Goal: Task Accomplishment & Management: Manage account settings

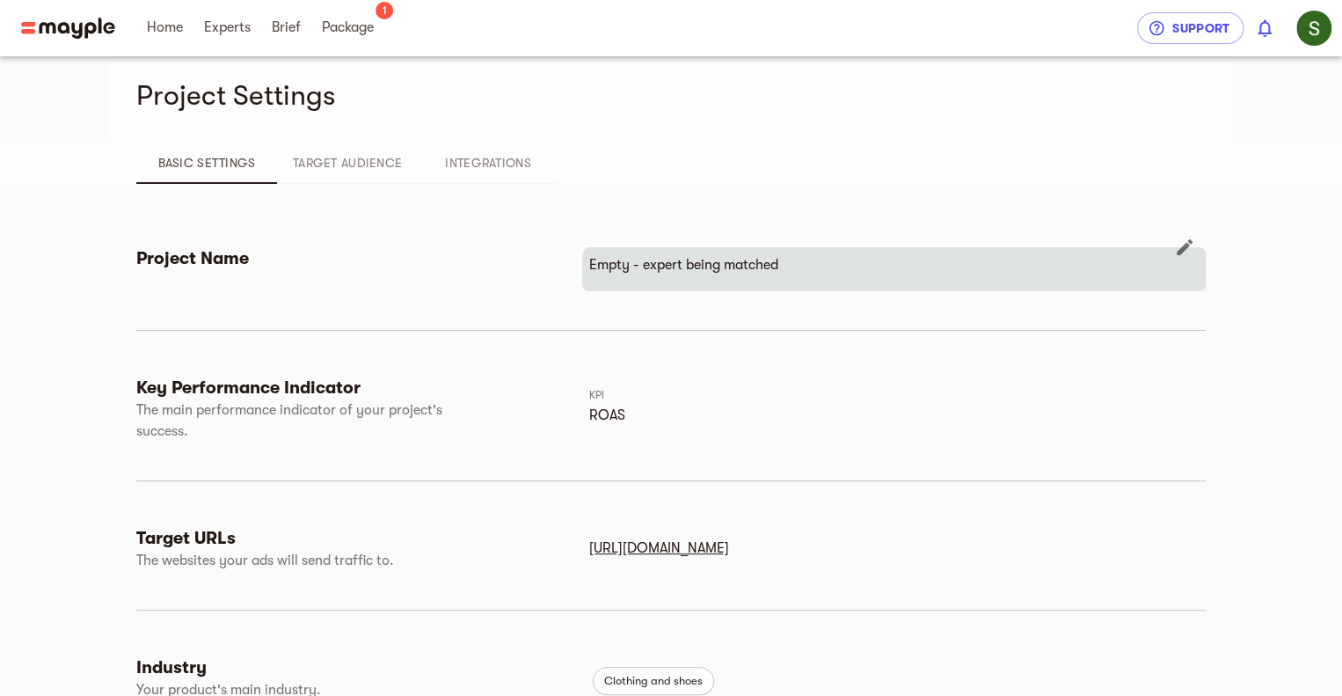
click at [658, 252] on div "Empty - expert being matched" at bounding box center [894, 269] width 624 height 44
click at [1175, 251] on icon "button" at bounding box center [1184, 247] width 21 height 21
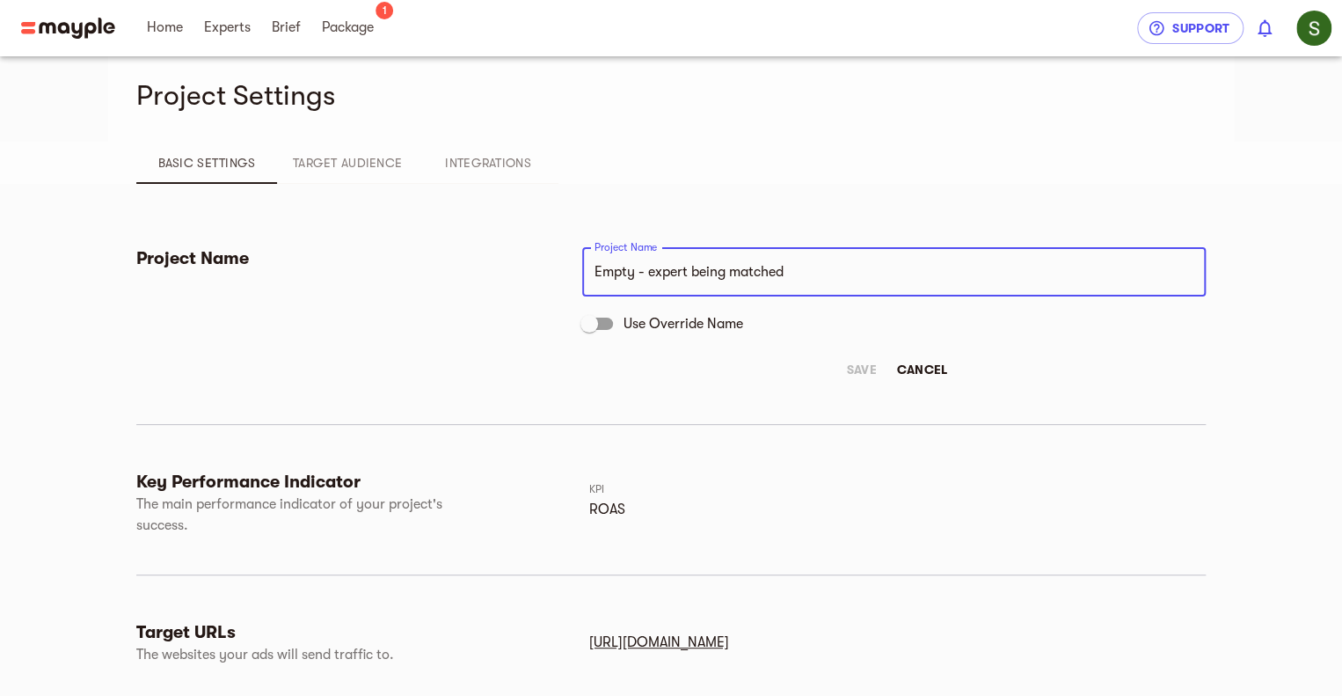
click at [704, 270] on input "Empty - expert being matched" at bounding box center [894, 271] width 624 height 49
drag, startPoint x: 824, startPoint y: 279, endPoint x: 586, endPoint y: 277, distance: 238.4
click at [586, 276] on input "Empty - expert being matched" at bounding box center [894, 271] width 624 height 49
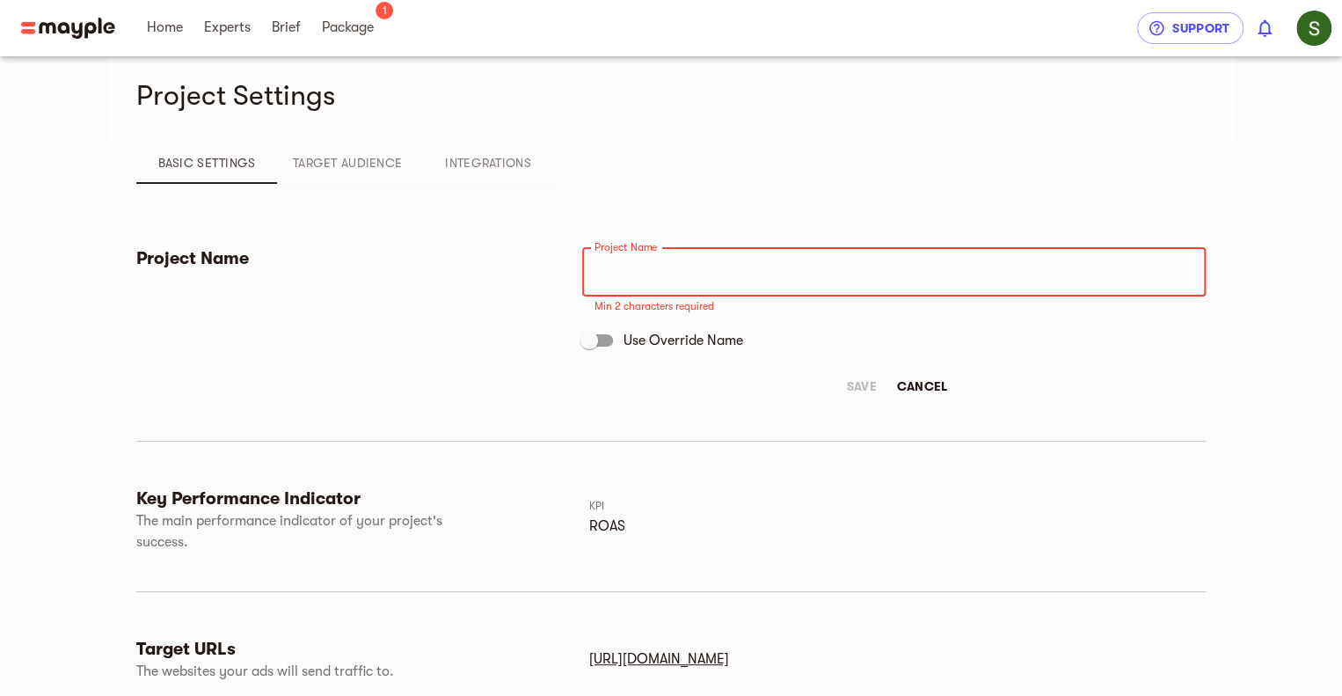
paste input "Digital Transformation & Branding Strategy for Budweiser"
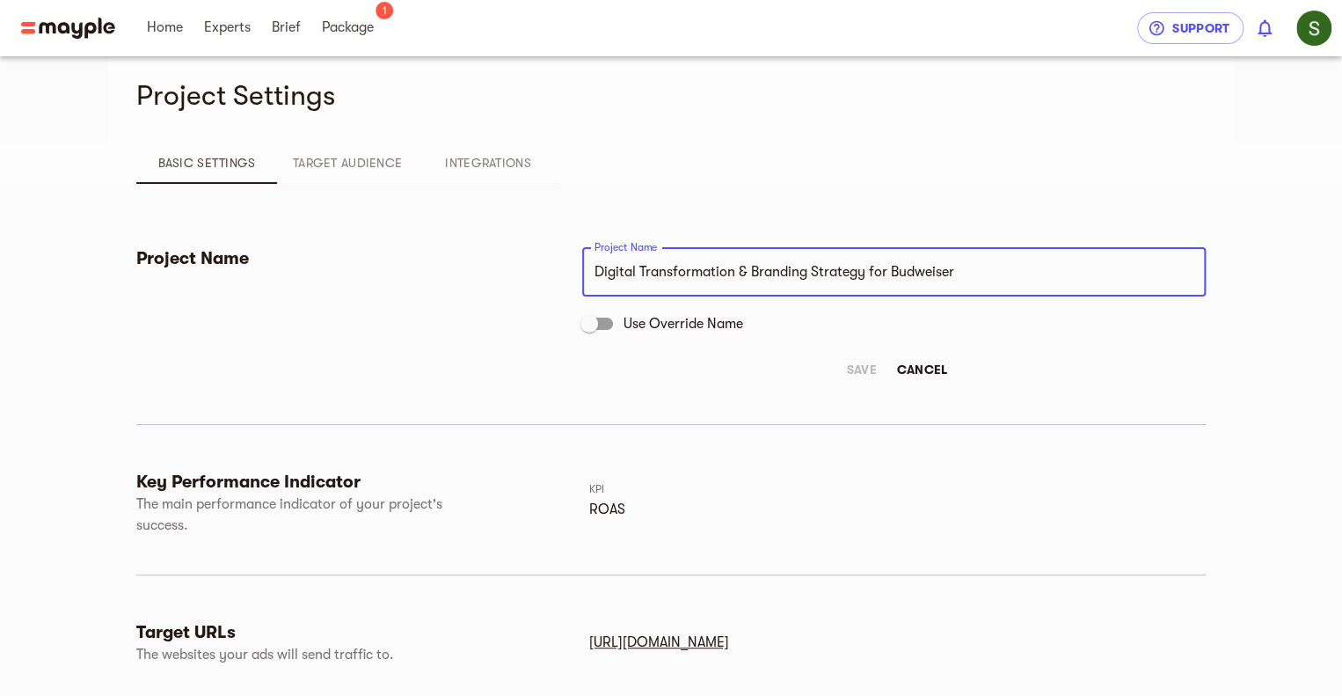
paste input "I led the design, development, and"
type input "Digital Transformation & Branding Strategy for Budweiser I led the design, deve…"
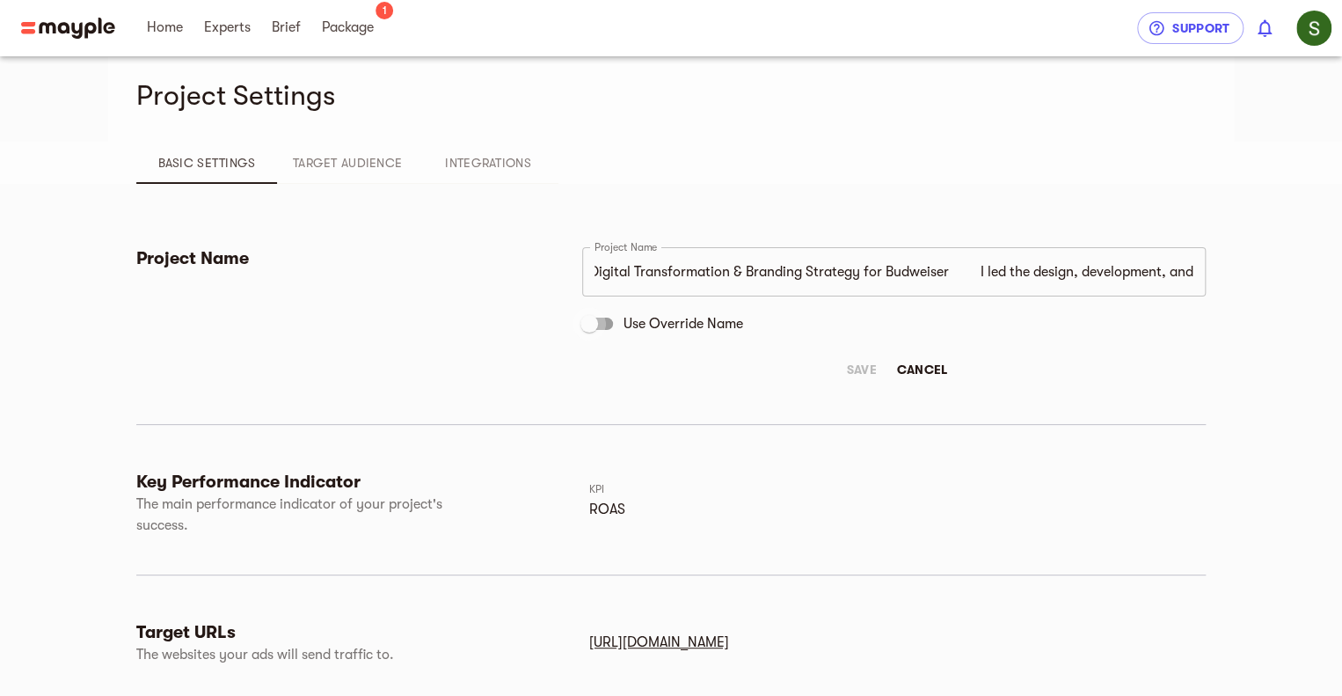
click at [591, 325] on input "Use Override Name" at bounding box center [589, 323] width 100 height 33
checkbox input "true"
click at [983, 277] on input "Digital Transformation & Branding Strategy for Budweiser I led the design, deve…" at bounding box center [894, 271] width 624 height 49
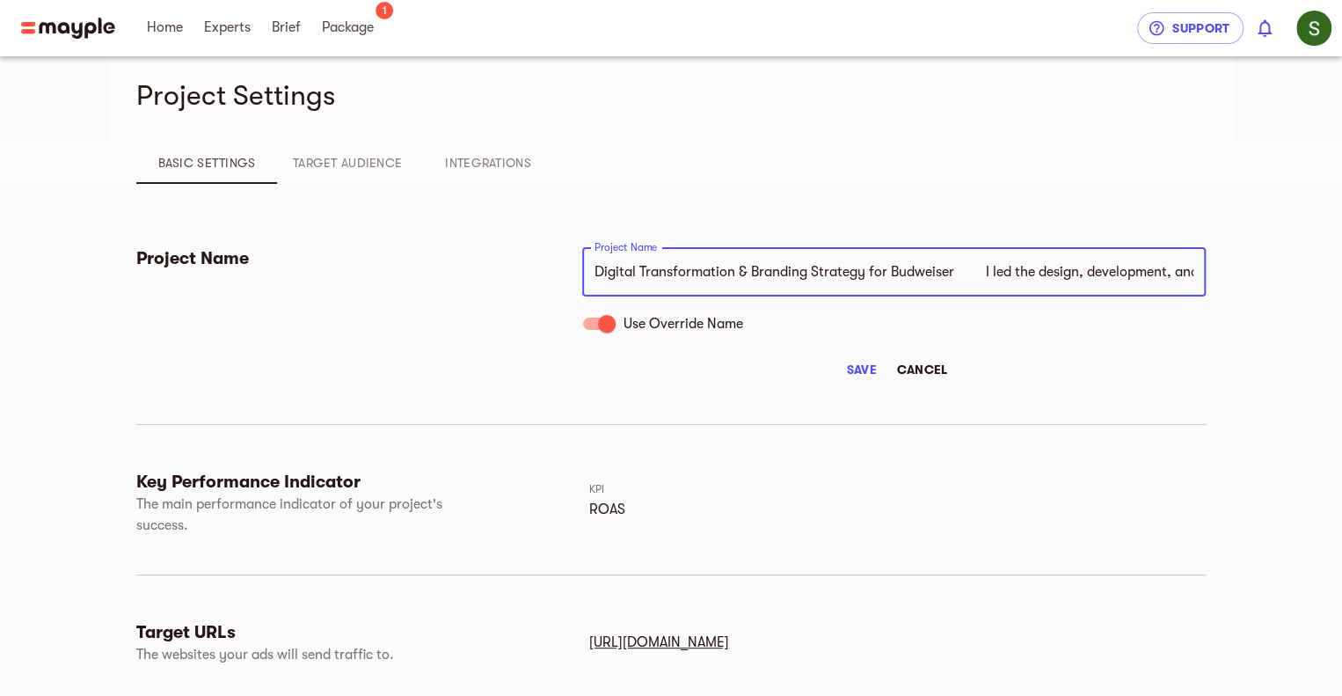
click at [873, 370] on span "Save" at bounding box center [861, 369] width 42 height 21
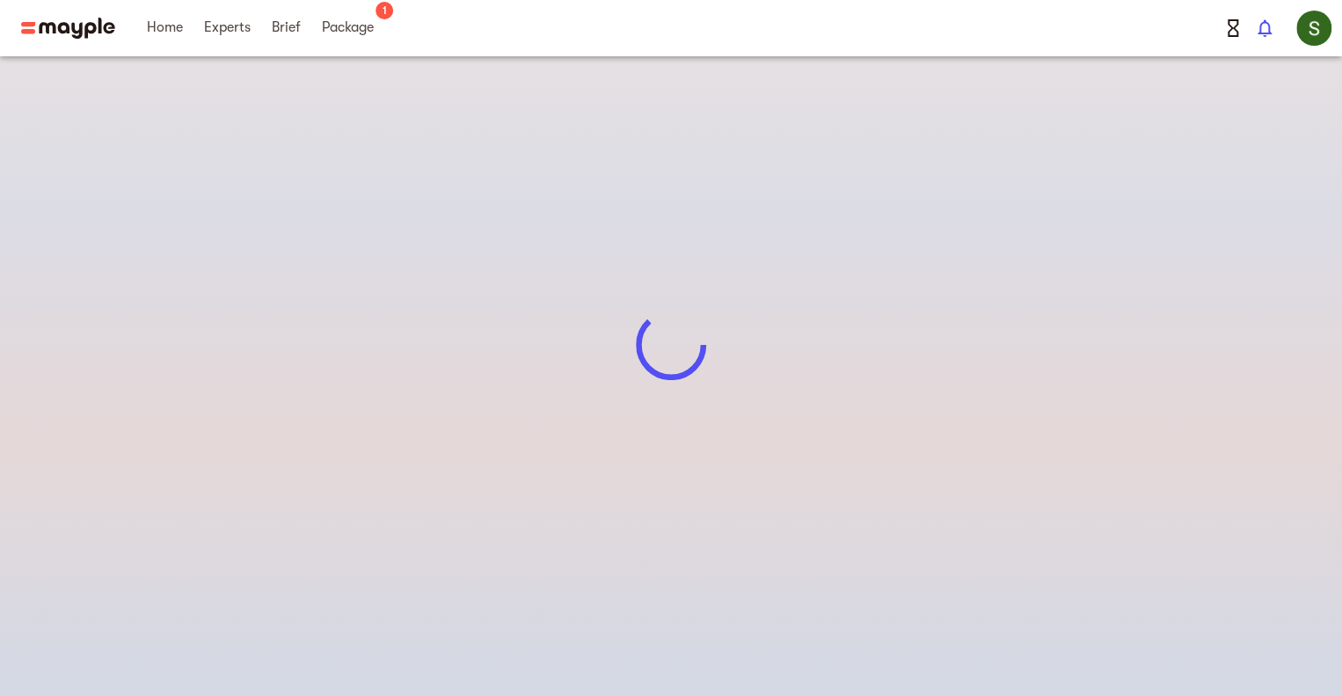
scroll to position [27, 0]
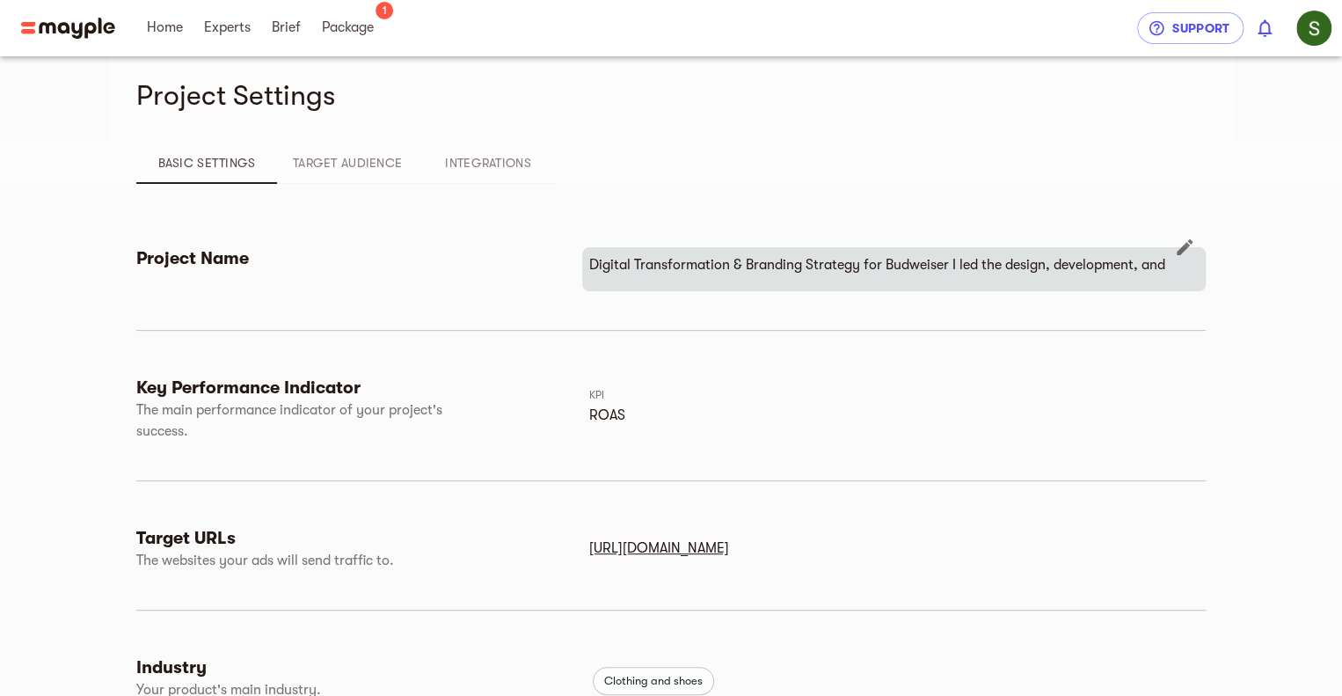
click at [1006, 269] on p "Digital Transformation & Branding Strategy for Budweiser I led the design, deve…" at bounding box center [894, 264] width 610 height 21
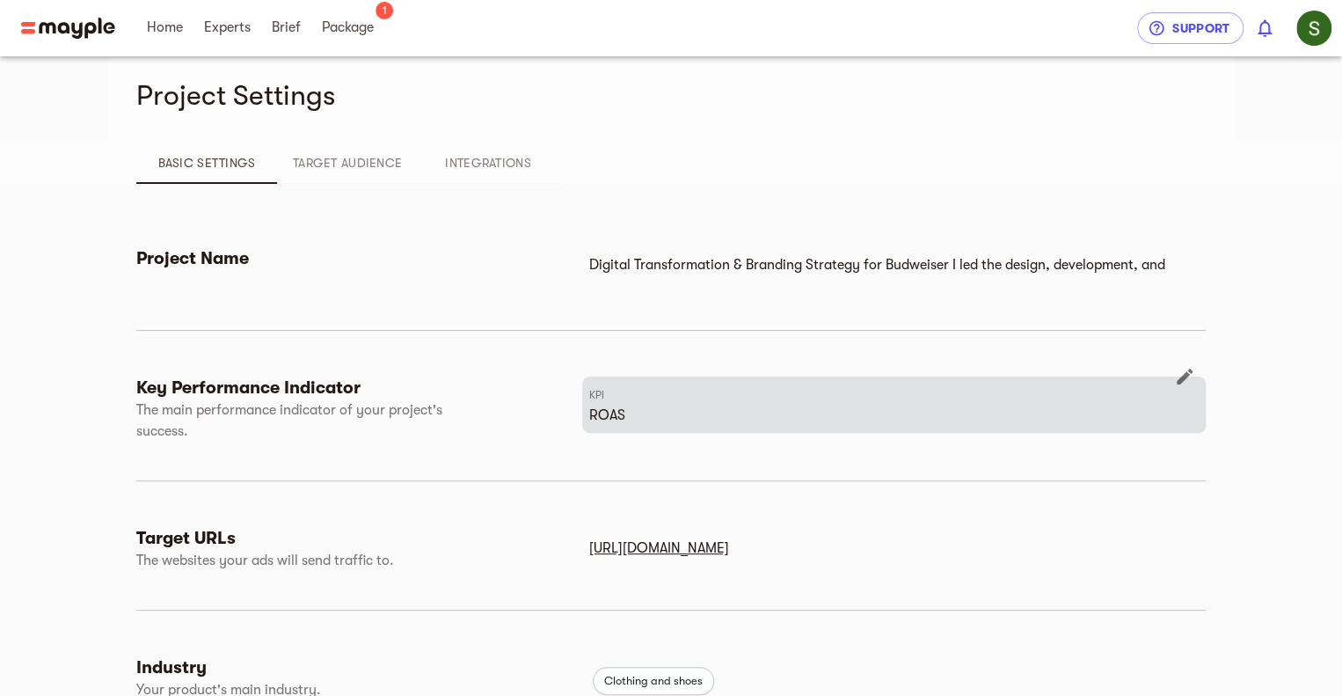
click at [609, 410] on p "ROAS" at bounding box center [894, 415] width 610 height 21
click at [1179, 380] on icon "button" at bounding box center [1185, 377] width 16 height 16
select select "ROAS"
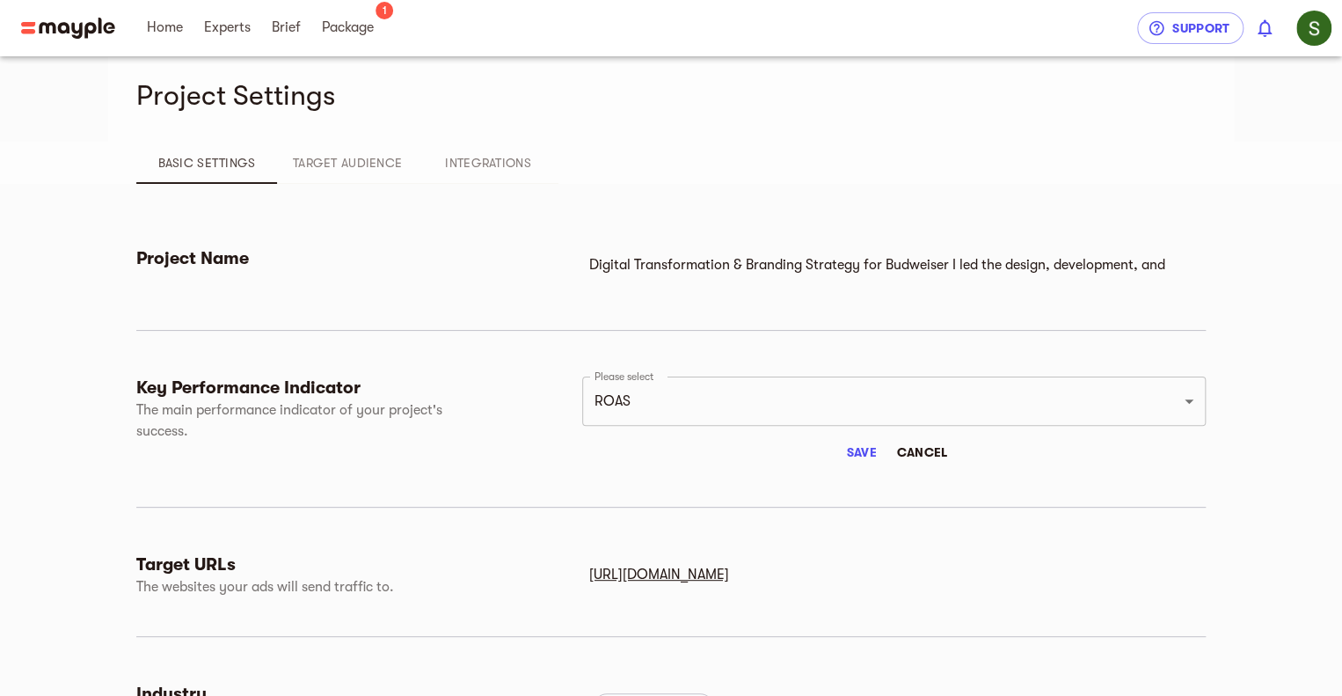
click at [862, 446] on span "Save" at bounding box center [861, 452] width 42 height 21
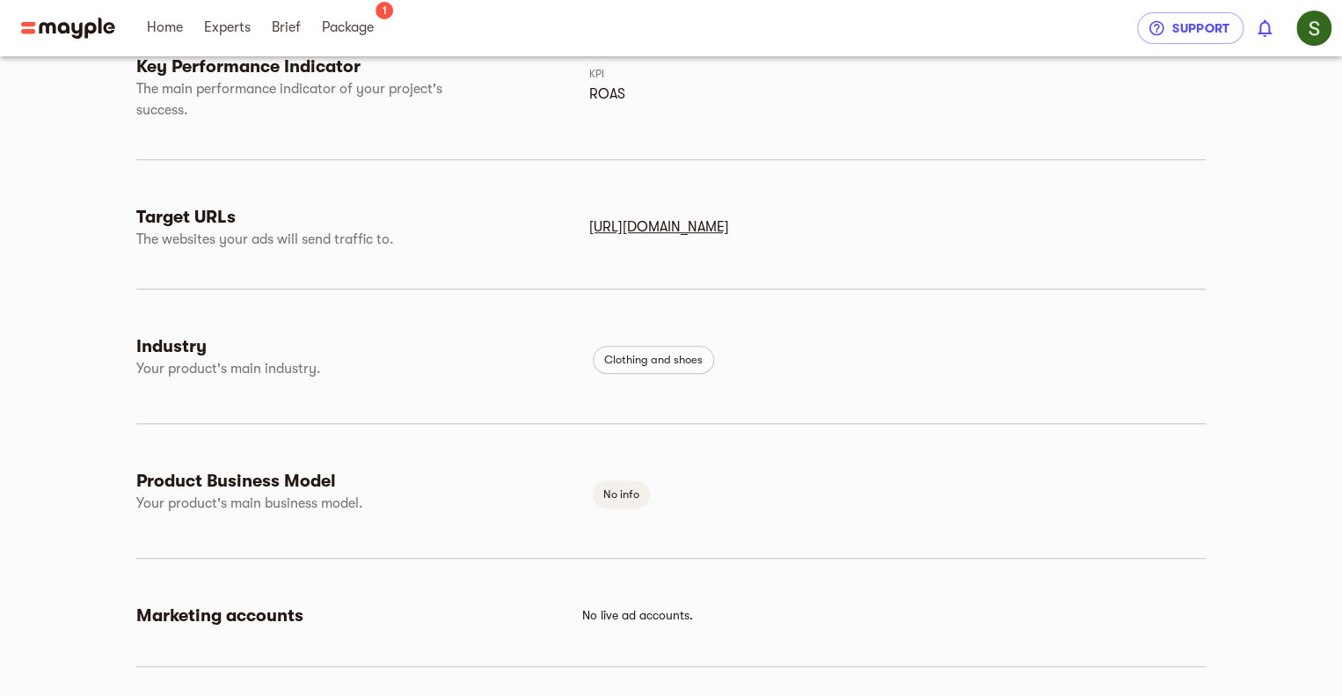
scroll to position [379, 0]
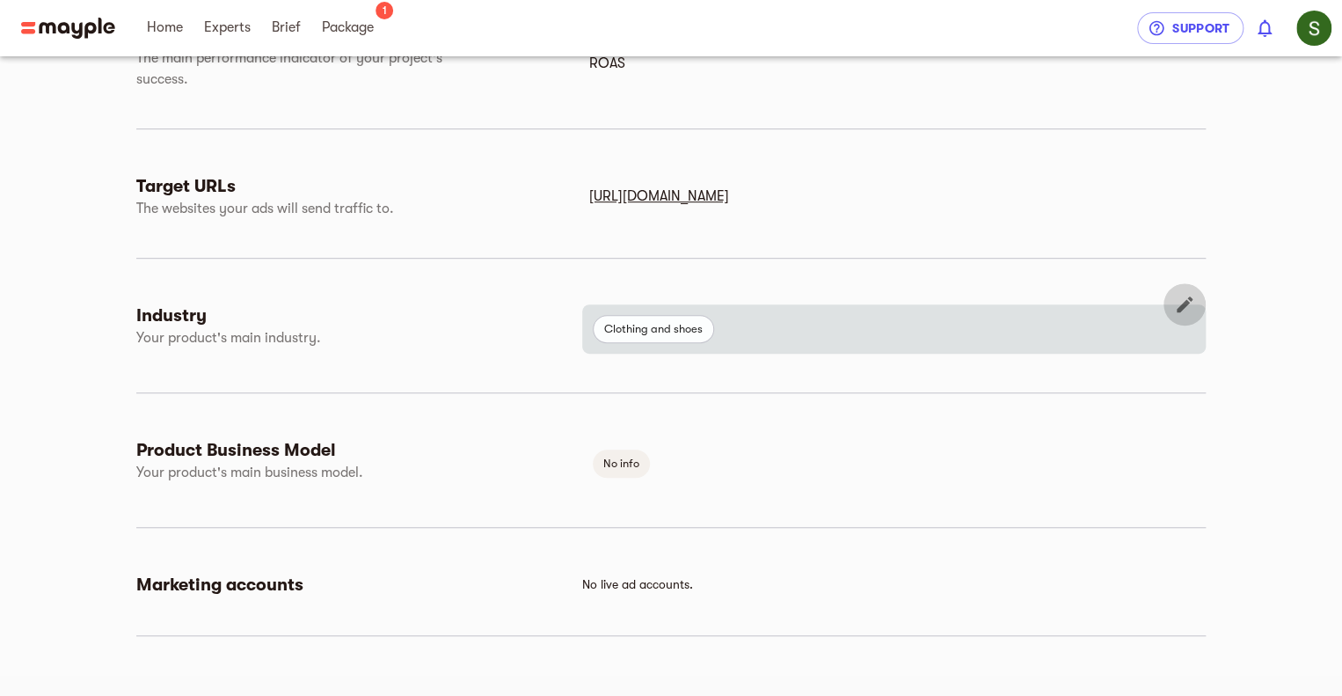
click at [1181, 311] on icon "button" at bounding box center [1184, 304] width 21 height 21
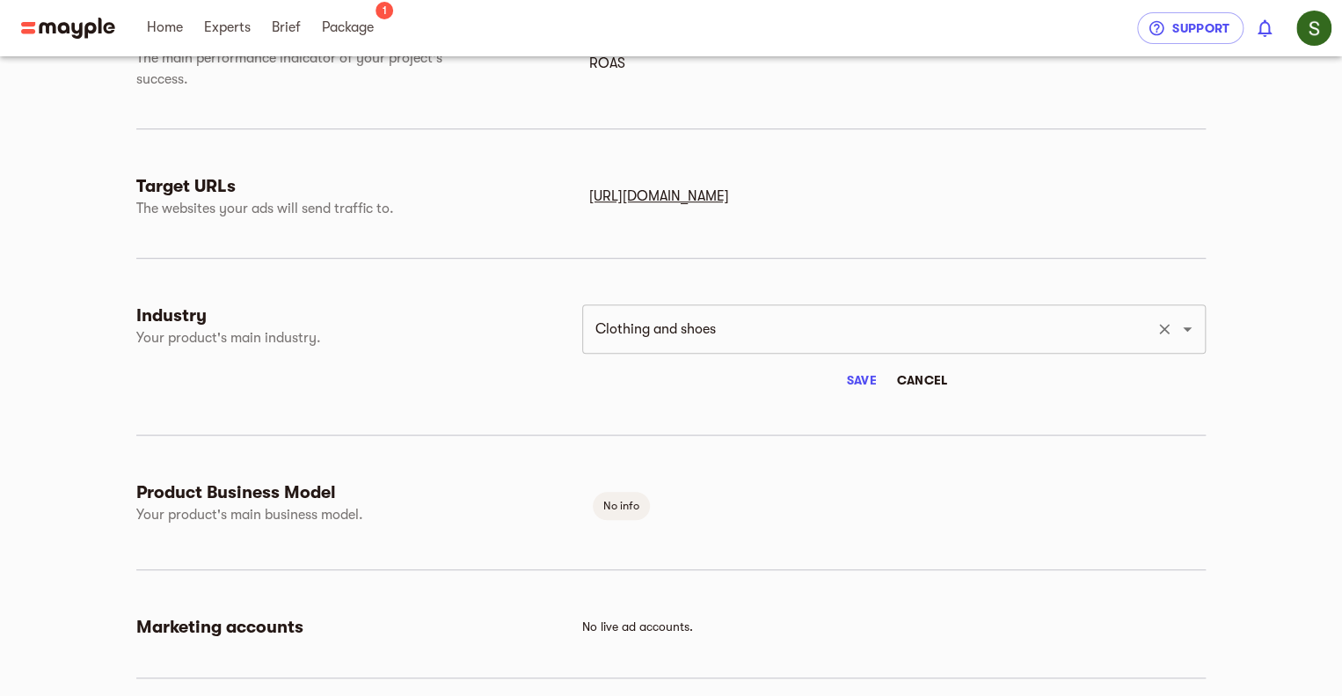
click at [941, 351] on div "Clothing and shoes ​" at bounding box center [894, 328] width 624 height 49
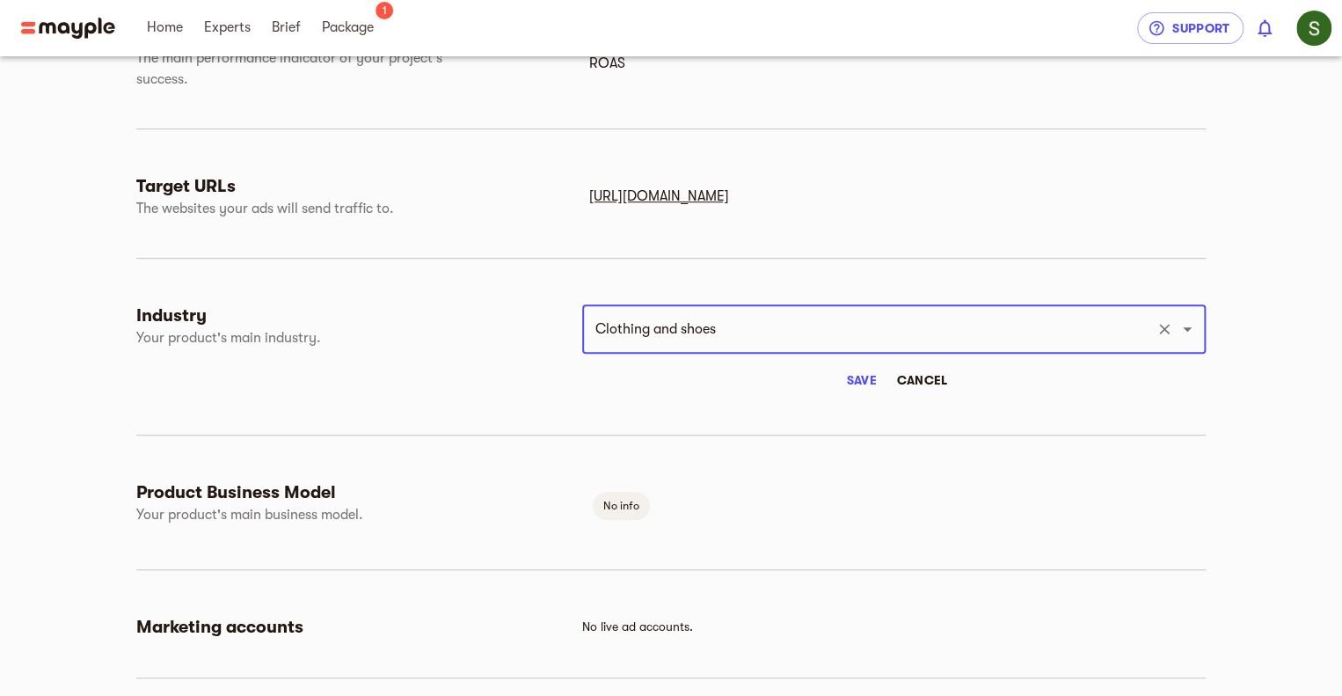
click at [939, 347] on div "Clothing and shoes ​" at bounding box center [894, 328] width 624 height 49
click at [1191, 337] on icon "Open" at bounding box center [1187, 328] width 21 height 21
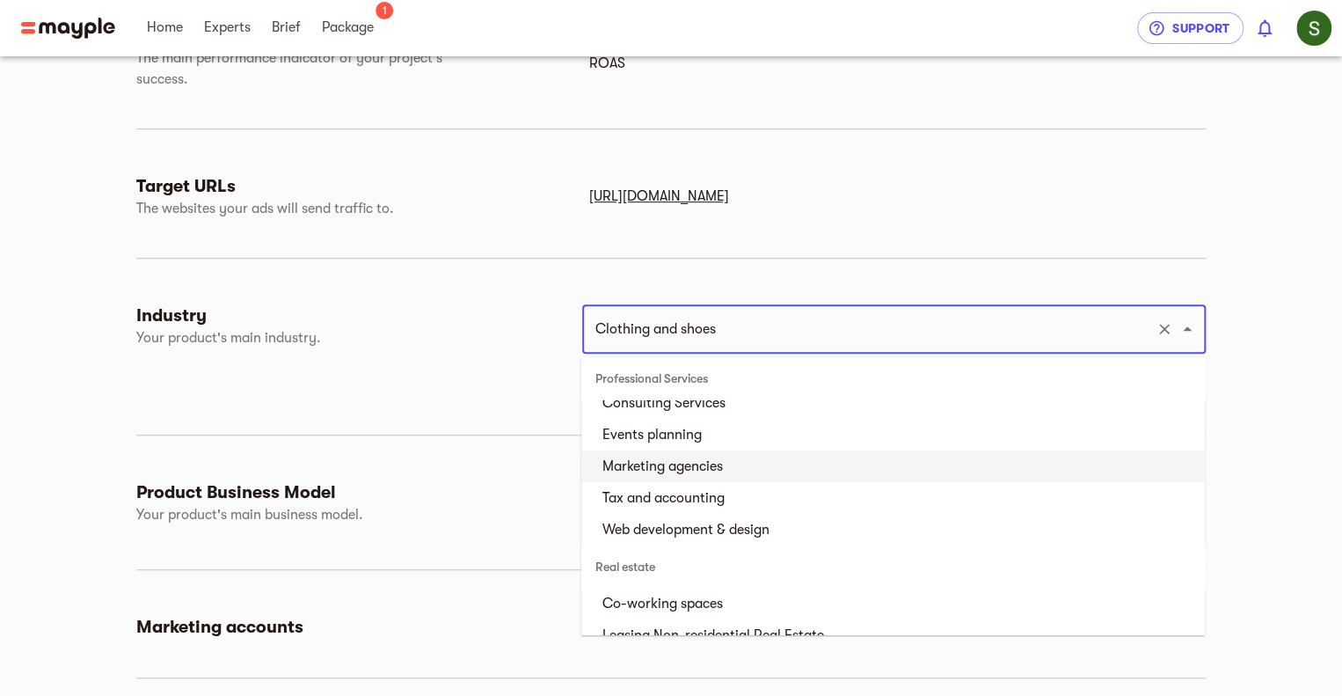
scroll to position [4838, 0]
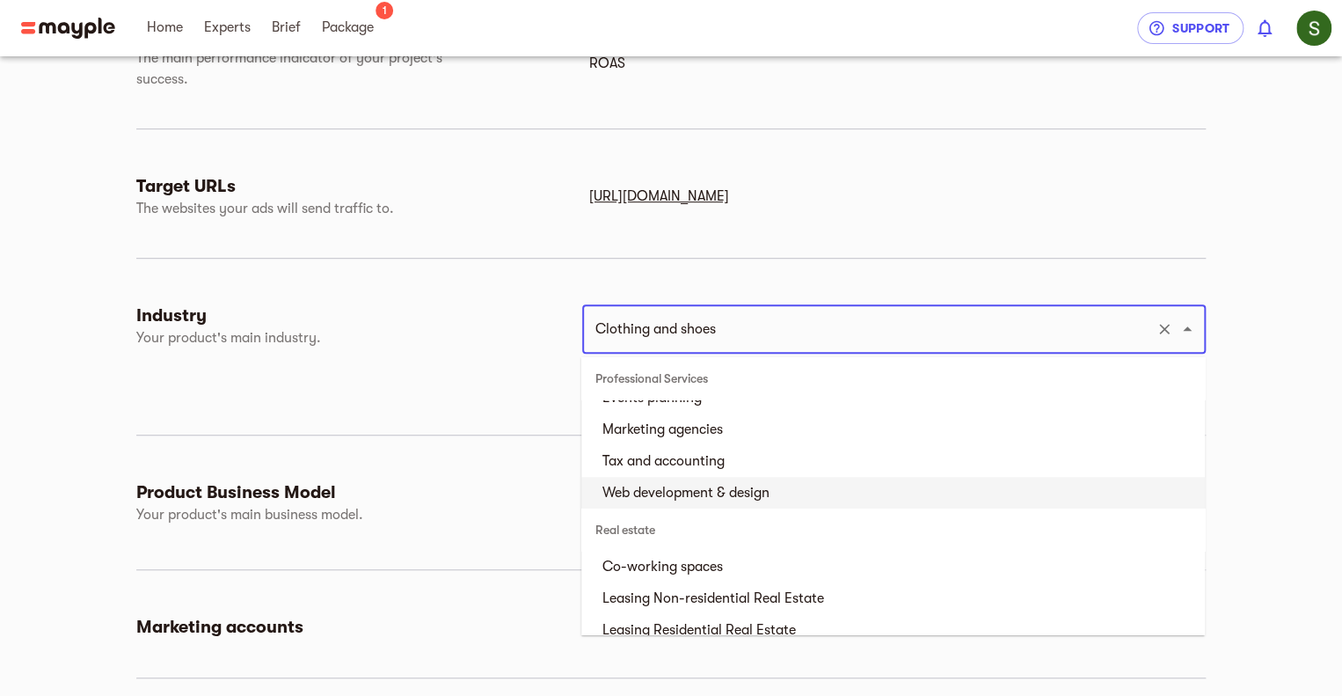
click at [740, 497] on li "Web development & design" at bounding box center [893, 493] width 624 height 32
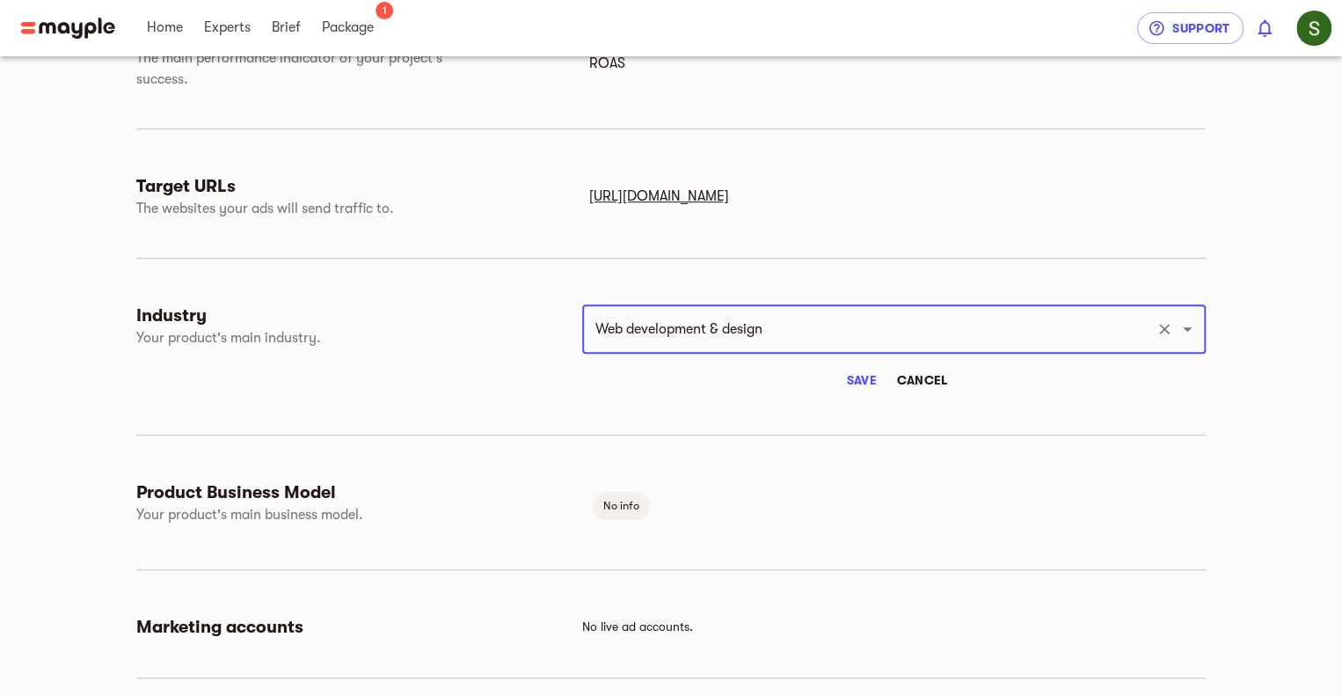
type input "Web development & design"
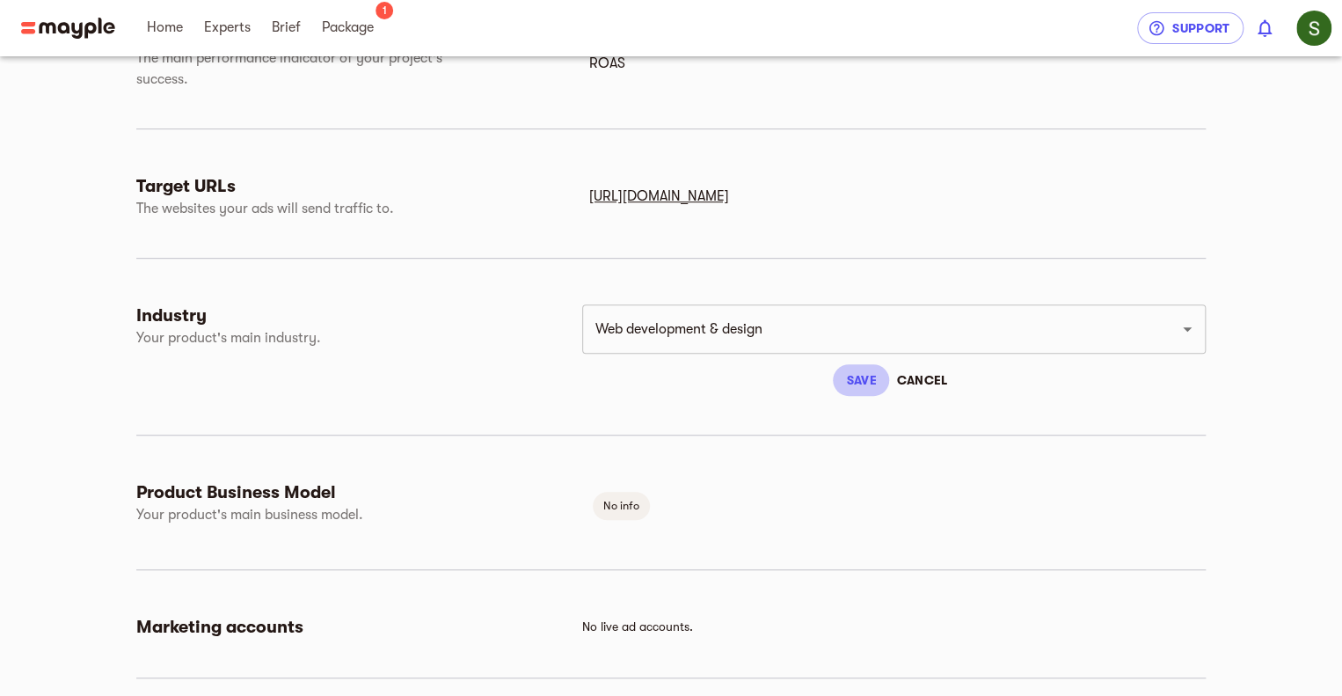
click at [857, 377] on span "Save" at bounding box center [861, 379] width 42 height 21
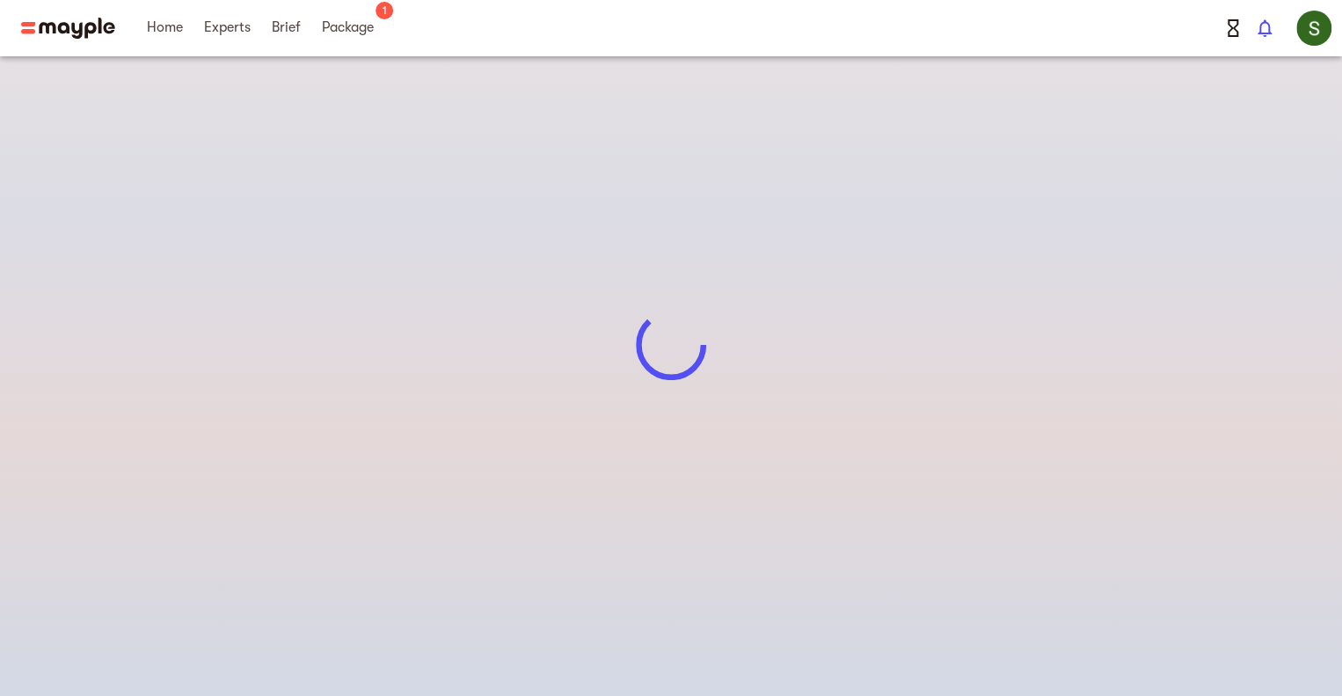
scroll to position [379, 0]
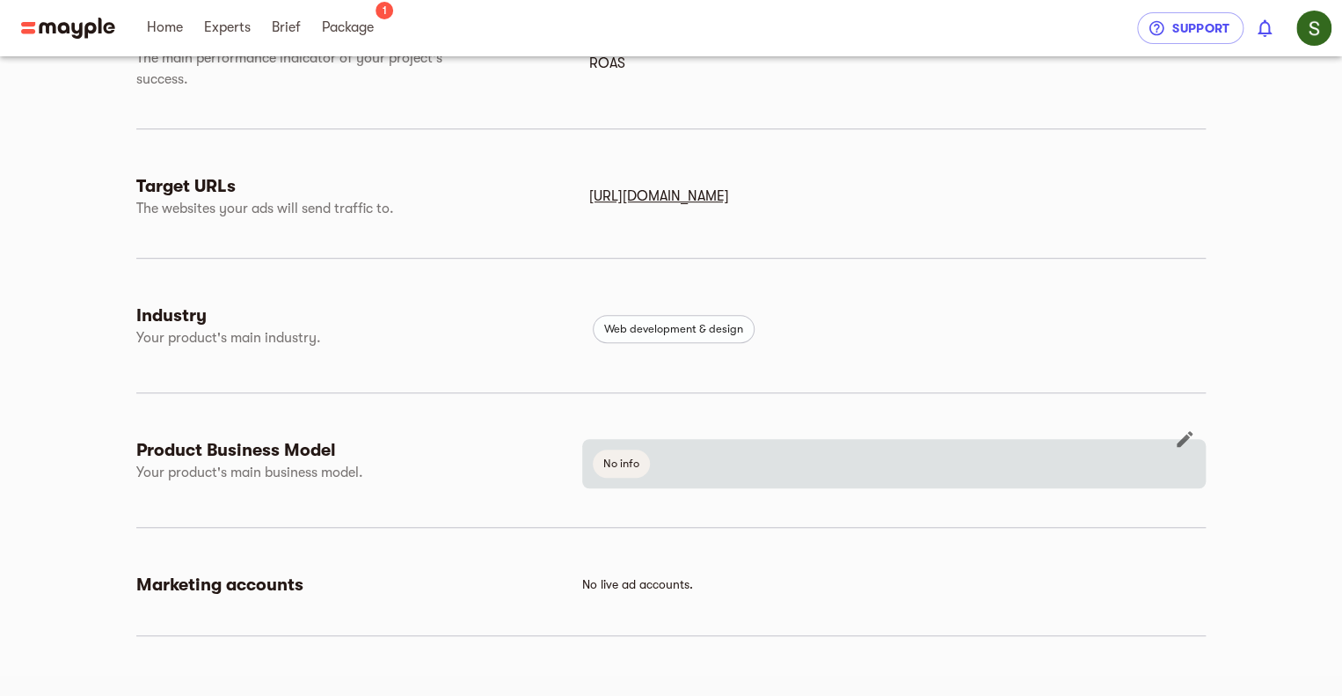
click at [637, 467] on span "No info" at bounding box center [621, 463] width 57 height 21
click at [1187, 442] on icon "button" at bounding box center [1184, 438] width 21 height 21
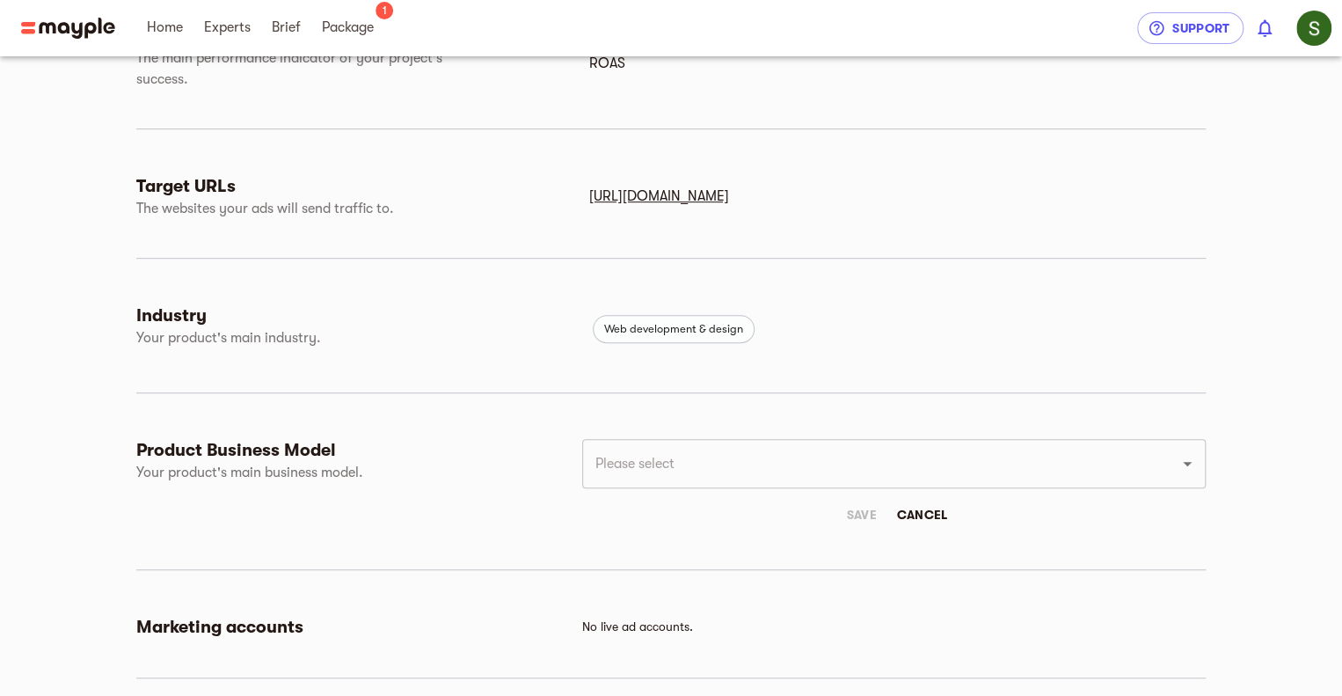
click at [1194, 467] on icon "Open" at bounding box center [1187, 463] width 21 height 21
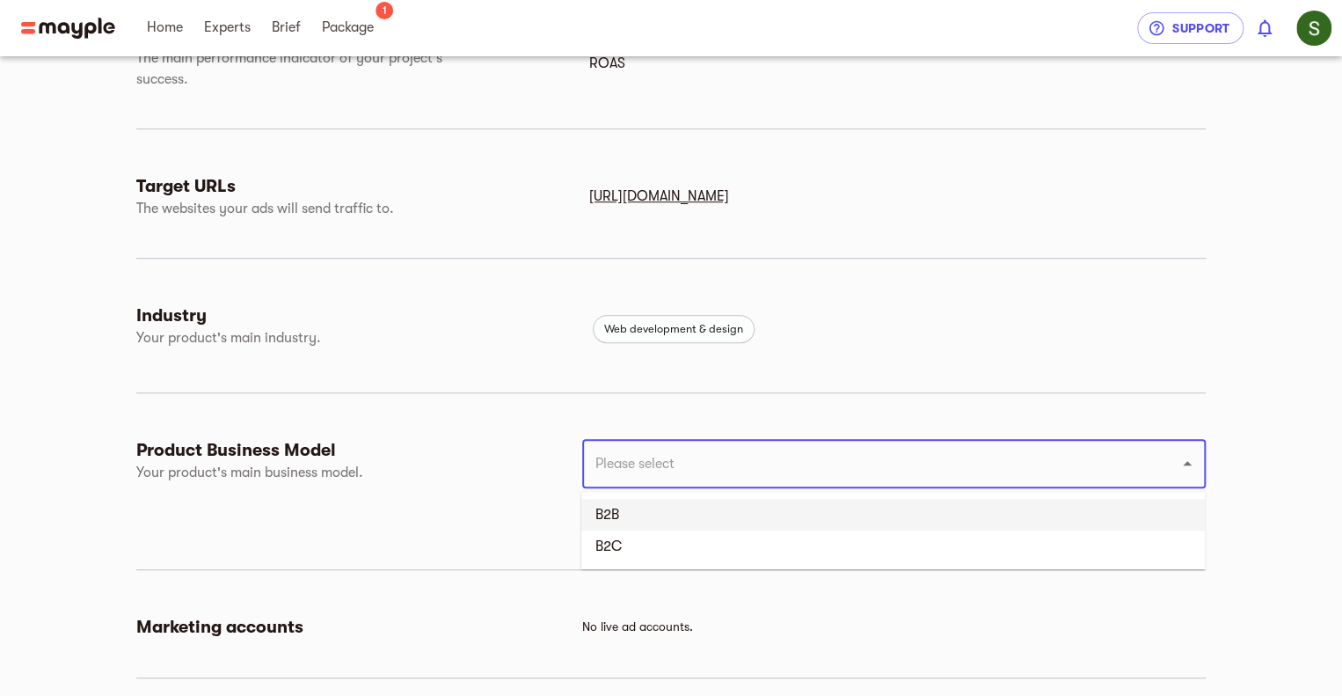
click at [733, 512] on li "B2B" at bounding box center [893, 515] width 624 height 32
click at [1186, 464] on icon "Open" at bounding box center [1187, 464] width 9 height 4
click at [632, 512] on li "B2C" at bounding box center [893, 515] width 624 height 32
click at [1192, 465] on icon "Open" at bounding box center [1187, 463] width 21 height 21
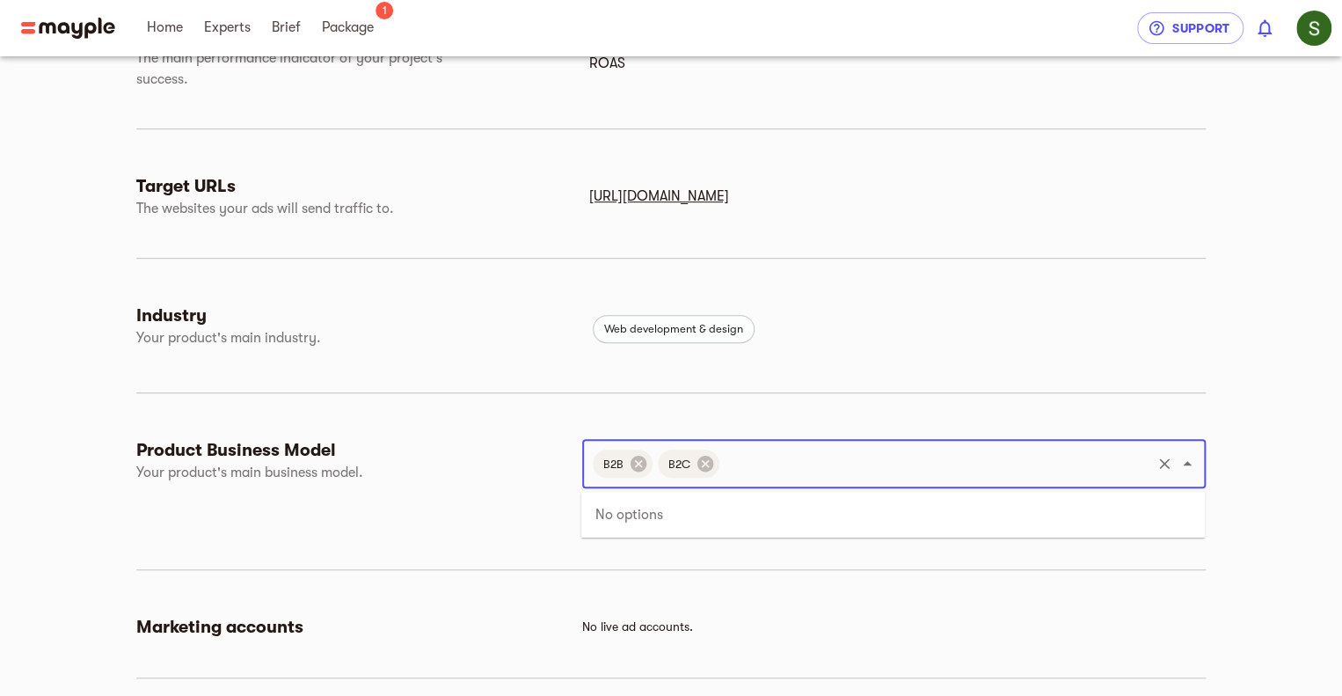
click at [1276, 520] on div "Basic Settings Target Audience Integrations Project Name Digital Transformation…" at bounding box center [671, 253] width 1342 height 927
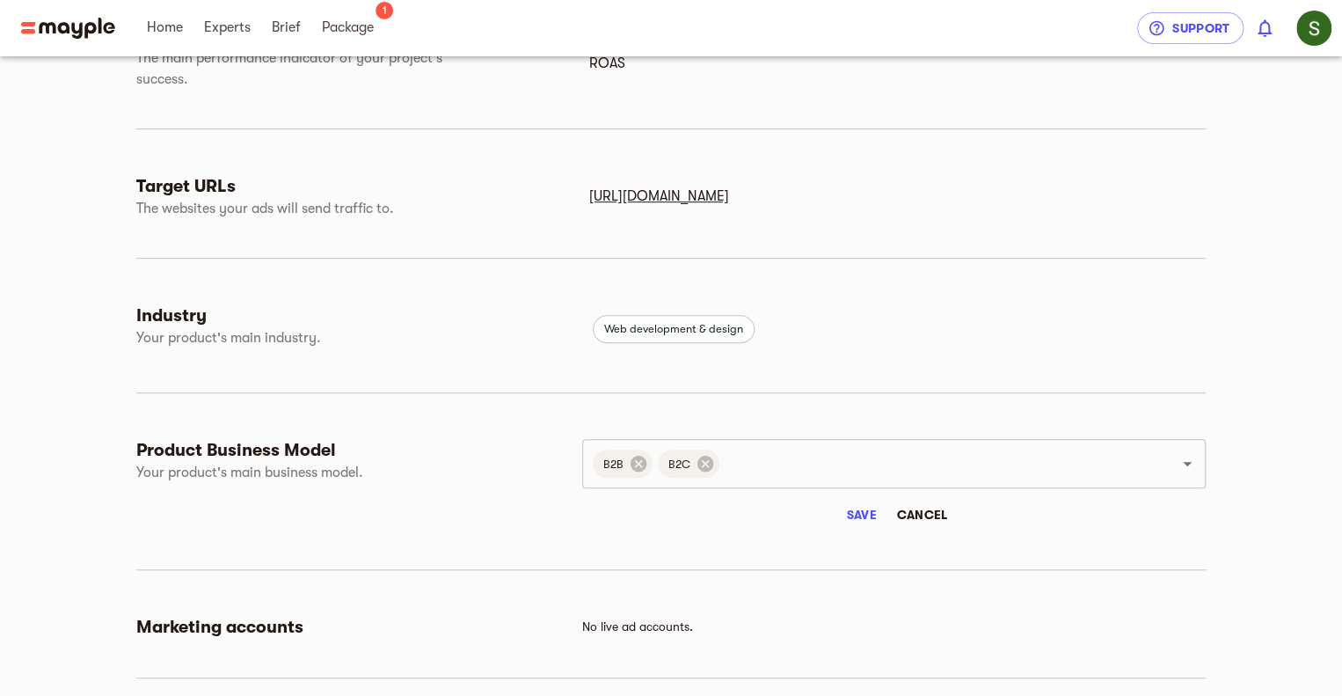
click at [874, 516] on span "Save" at bounding box center [861, 514] width 42 height 21
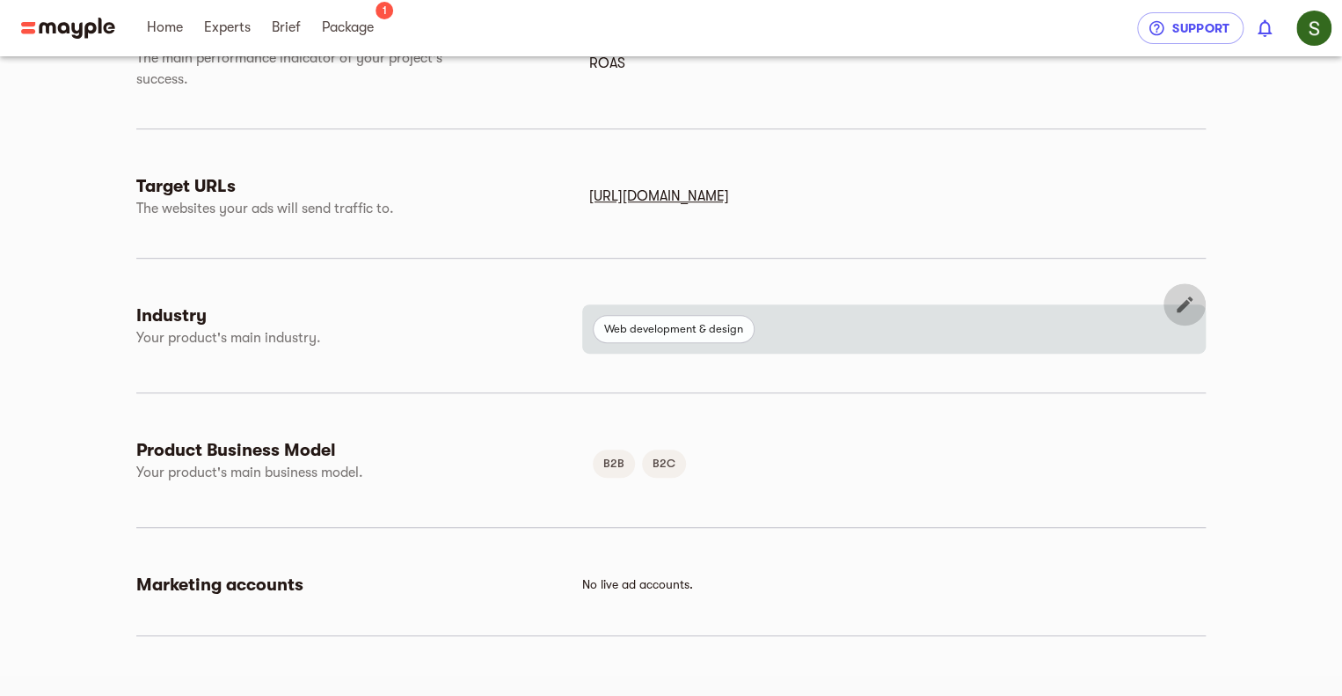
click at [1174, 306] on icon "button" at bounding box center [1184, 304] width 21 height 21
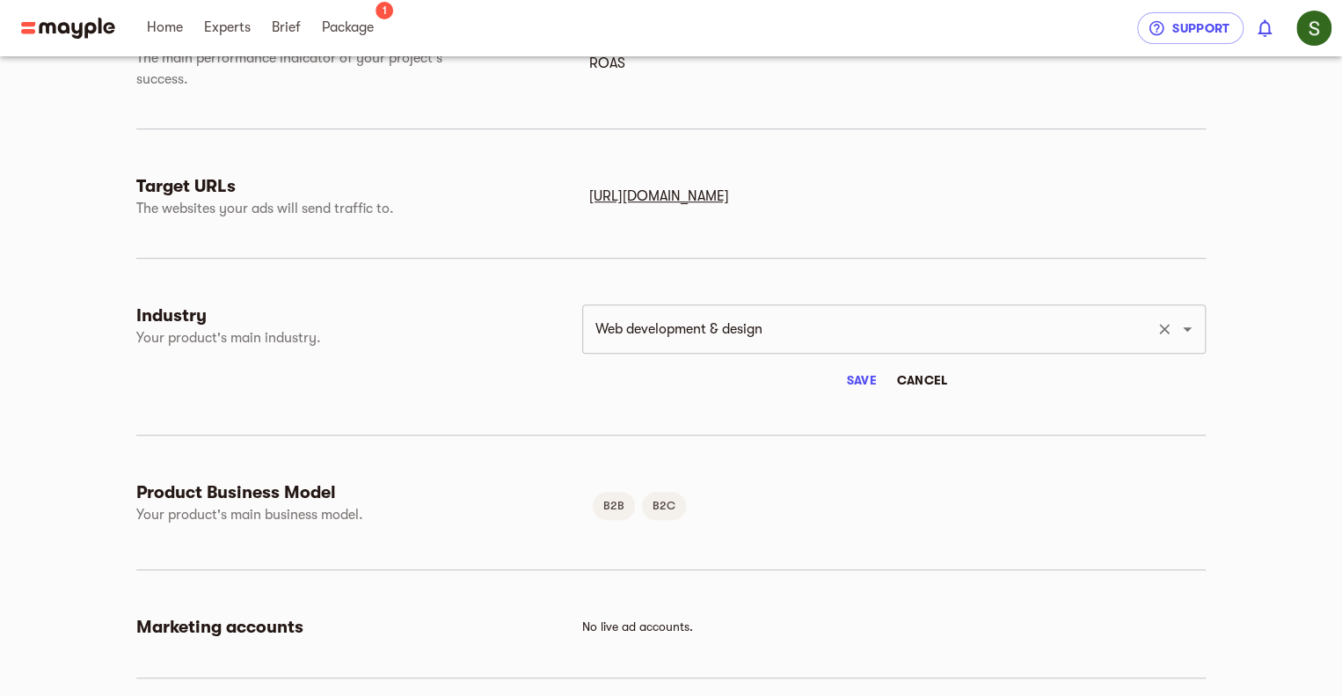
click at [841, 337] on input "Web development & design" at bounding box center [869, 328] width 559 height 33
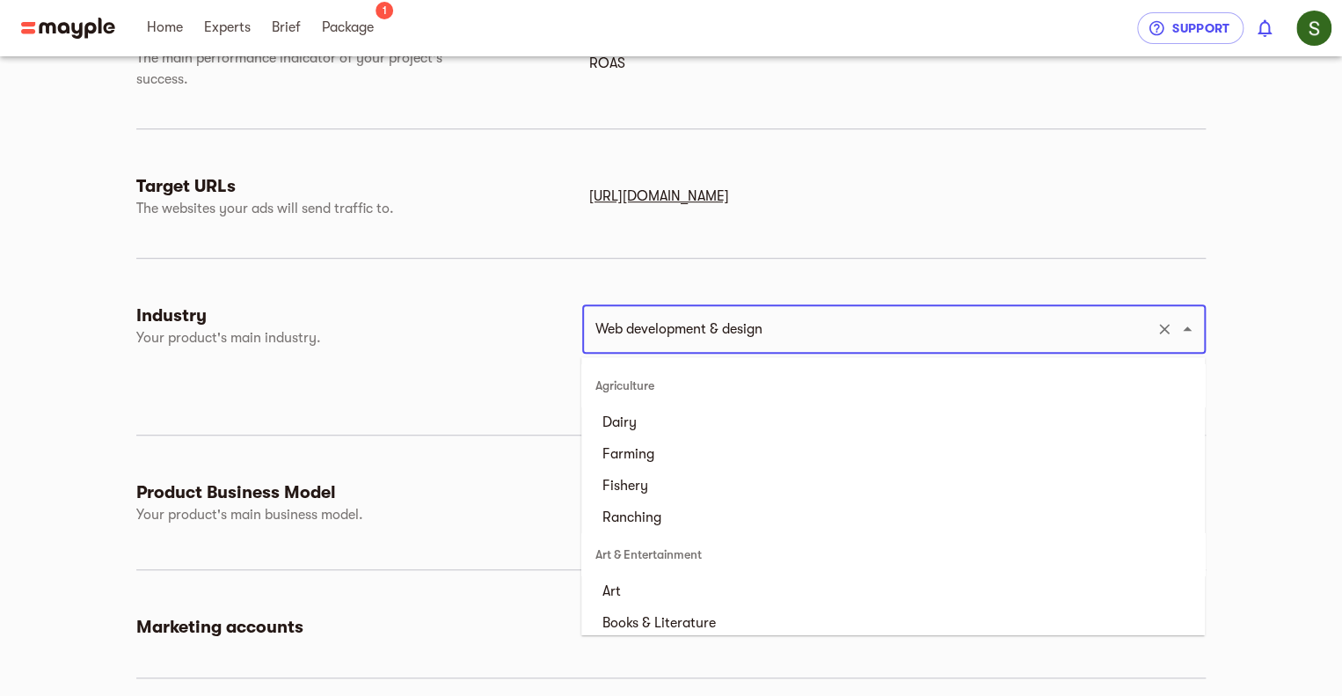
click at [841, 337] on input "Web development & design" at bounding box center [869, 328] width 559 height 33
click at [1187, 331] on icon "Close" at bounding box center [1187, 328] width 21 height 21
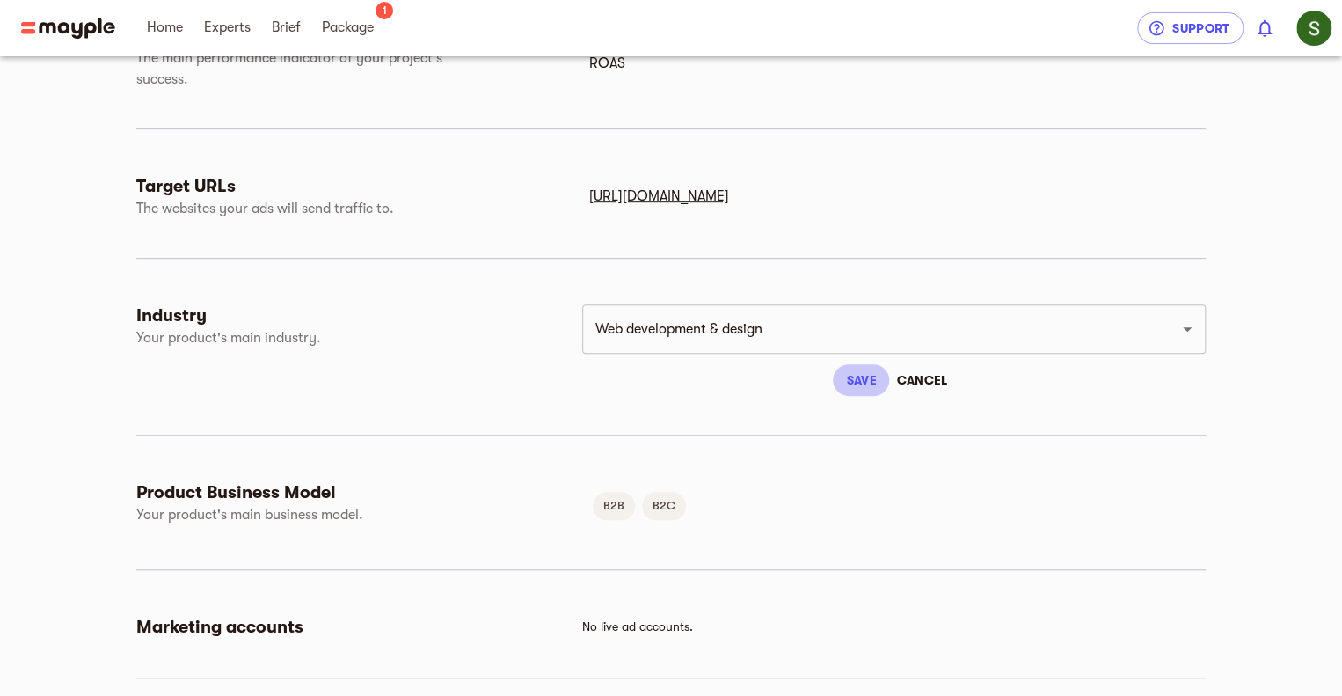
click at [866, 379] on span "Save" at bounding box center [861, 379] width 42 height 21
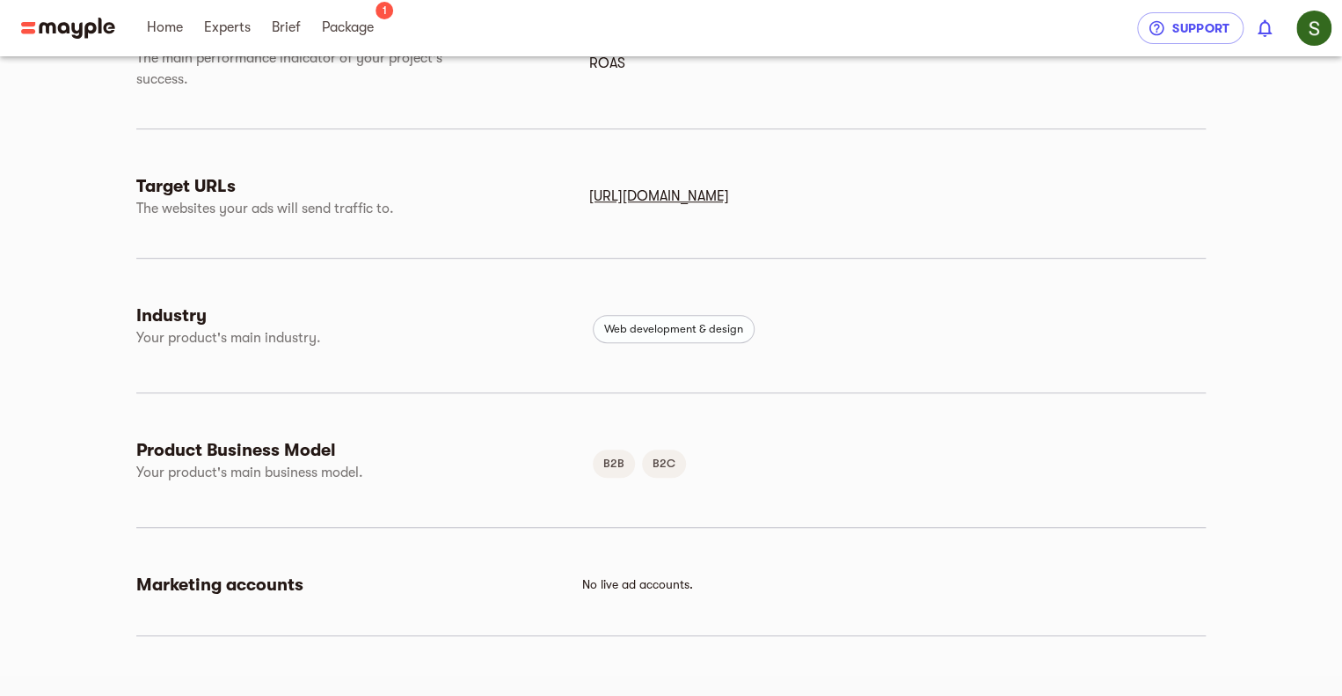
click at [662, 580] on span "No live ad accounts." at bounding box center [637, 584] width 111 height 14
click at [662, 579] on span "No live ad accounts." at bounding box center [637, 584] width 111 height 14
click at [574, 585] on h6 "Marketing accounts" at bounding box center [359, 584] width 446 height 23
click at [296, 573] on h6 "Marketing accounts" at bounding box center [359, 584] width 446 height 23
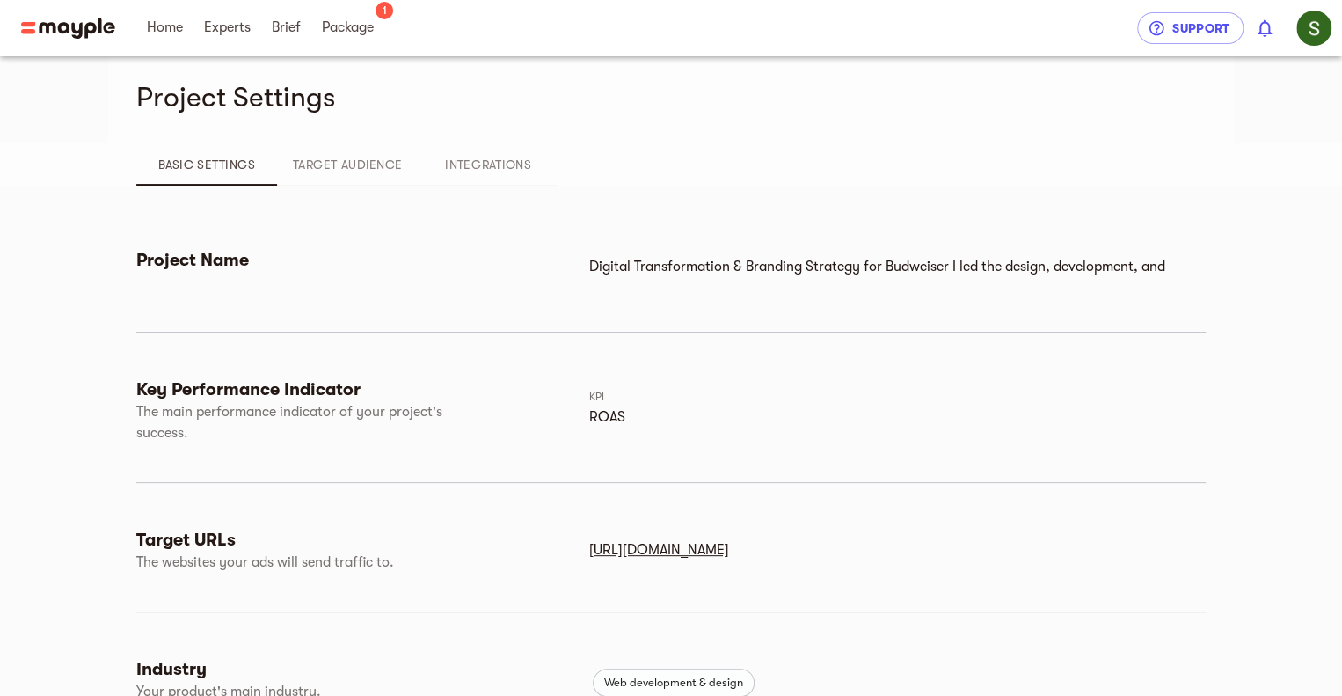
scroll to position [0, 0]
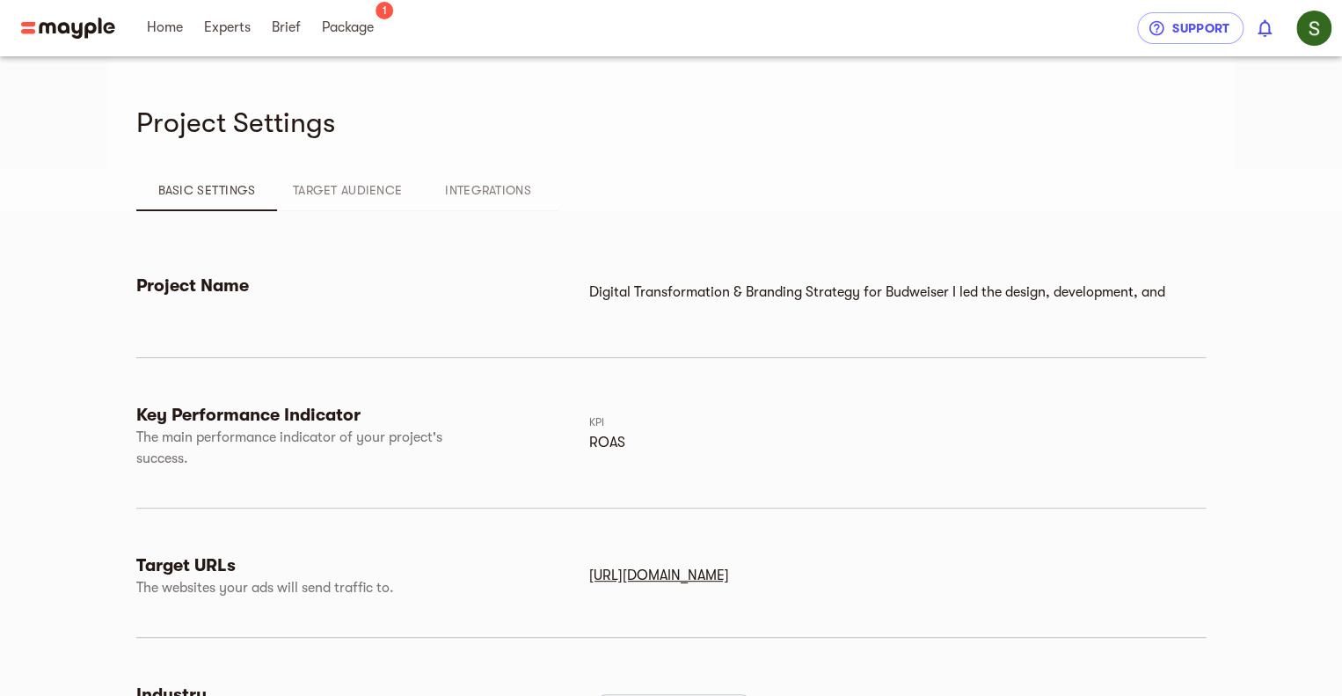
click at [369, 193] on span "Target Audience" at bounding box center [348, 189] width 120 height 21
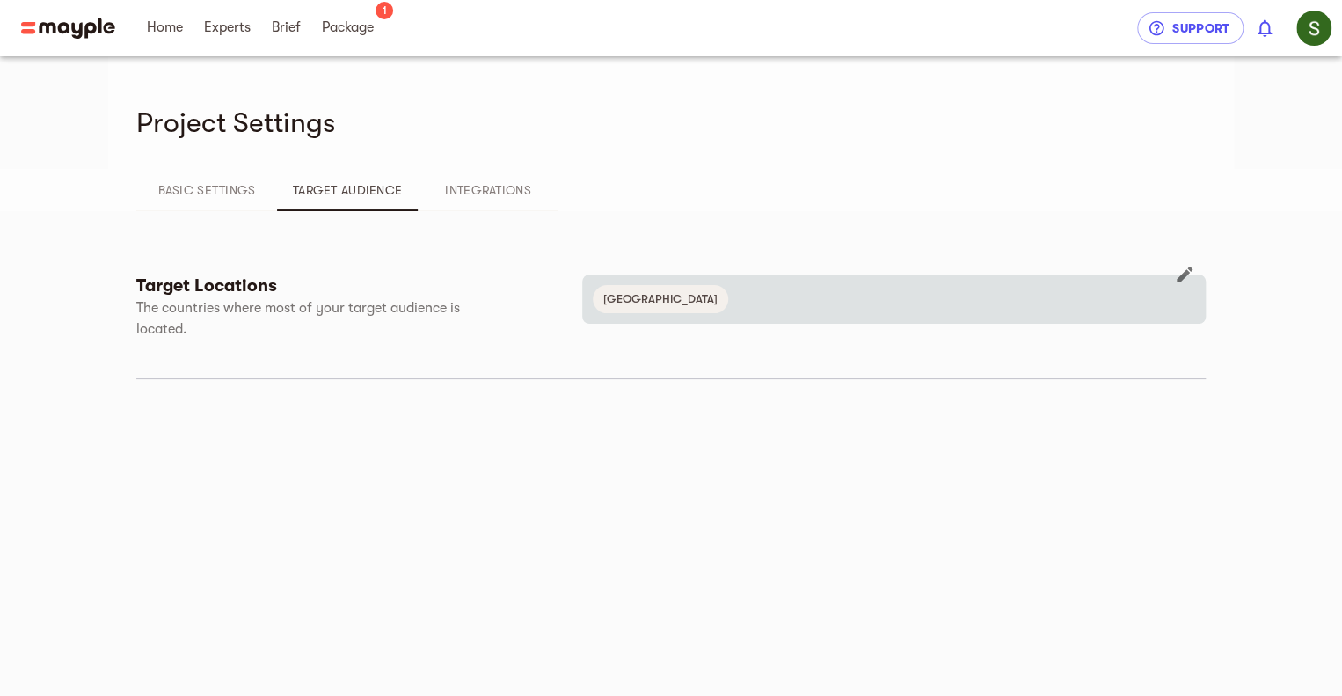
click at [626, 304] on span "[GEOGRAPHIC_DATA]" at bounding box center [660, 299] width 135 height 21
click at [1175, 277] on icon "button" at bounding box center [1184, 274] width 21 height 21
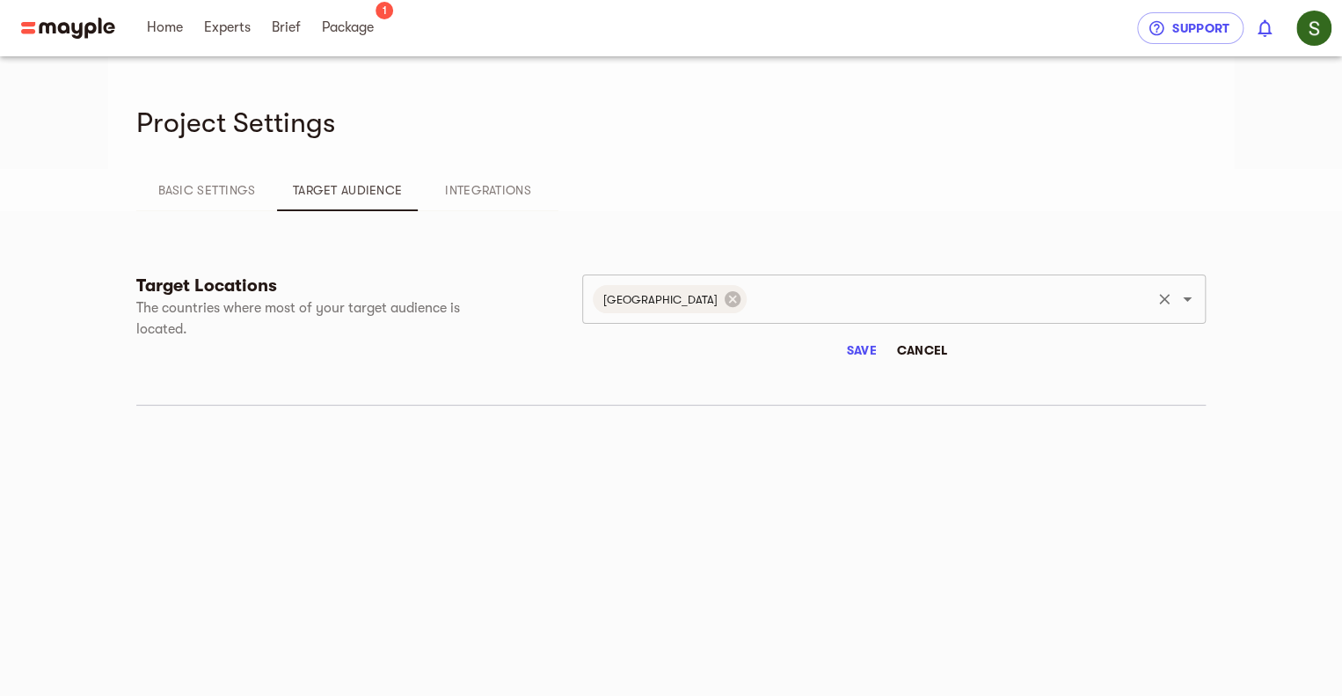
click at [771, 311] on input "text" at bounding box center [948, 298] width 399 height 33
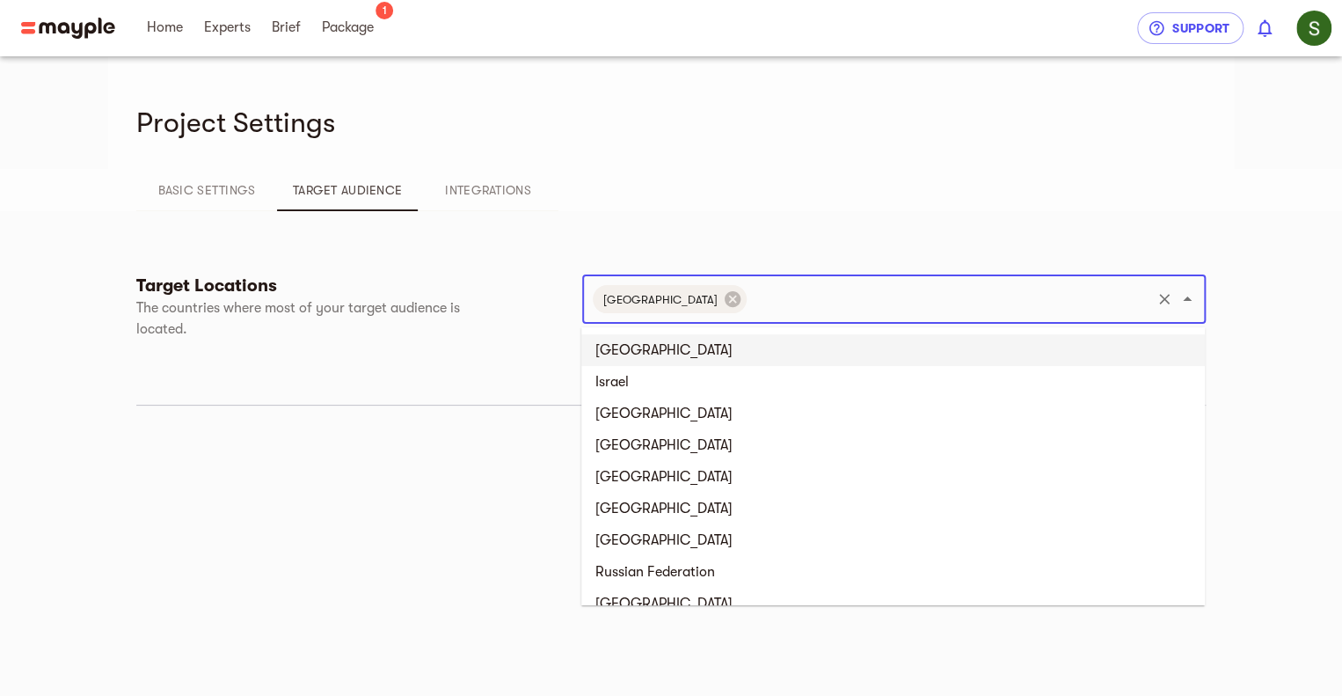
click at [681, 349] on li "[GEOGRAPHIC_DATA]" at bounding box center [893, 350] width 624 height 32
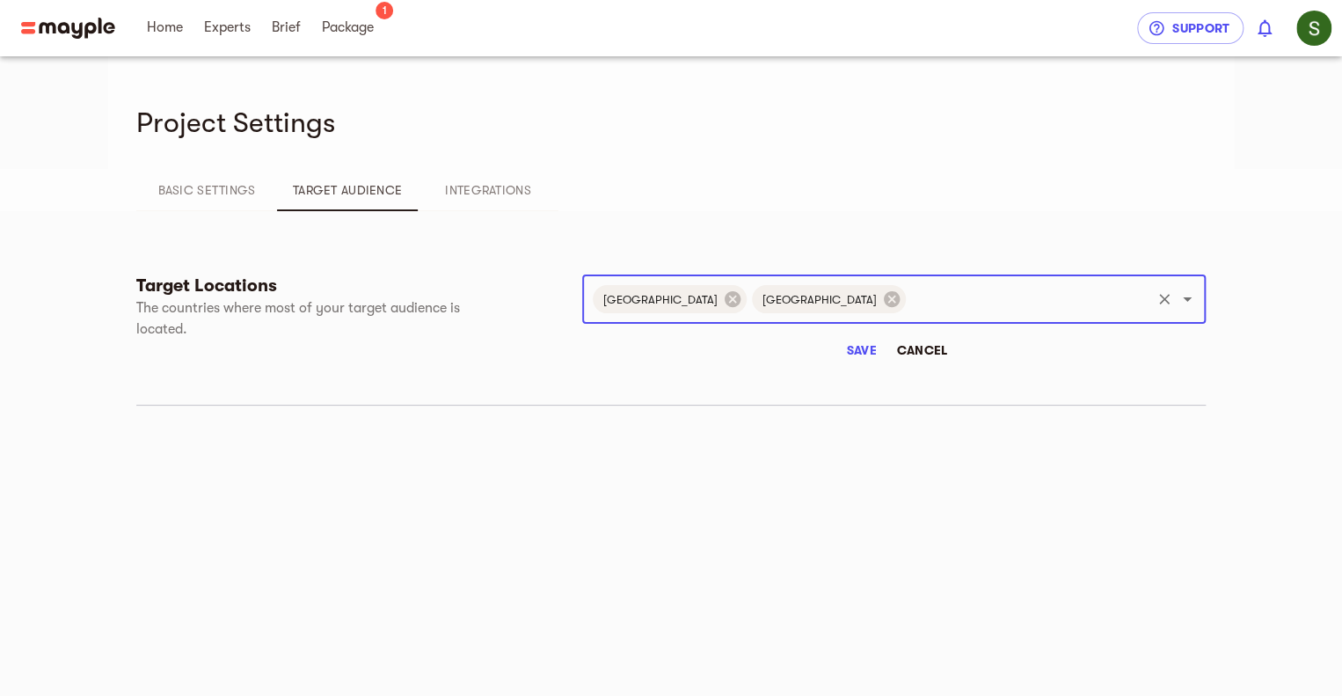
click at [1177, 301] on icon "Open" at bounding box center [1187, 299] width 21 height 21
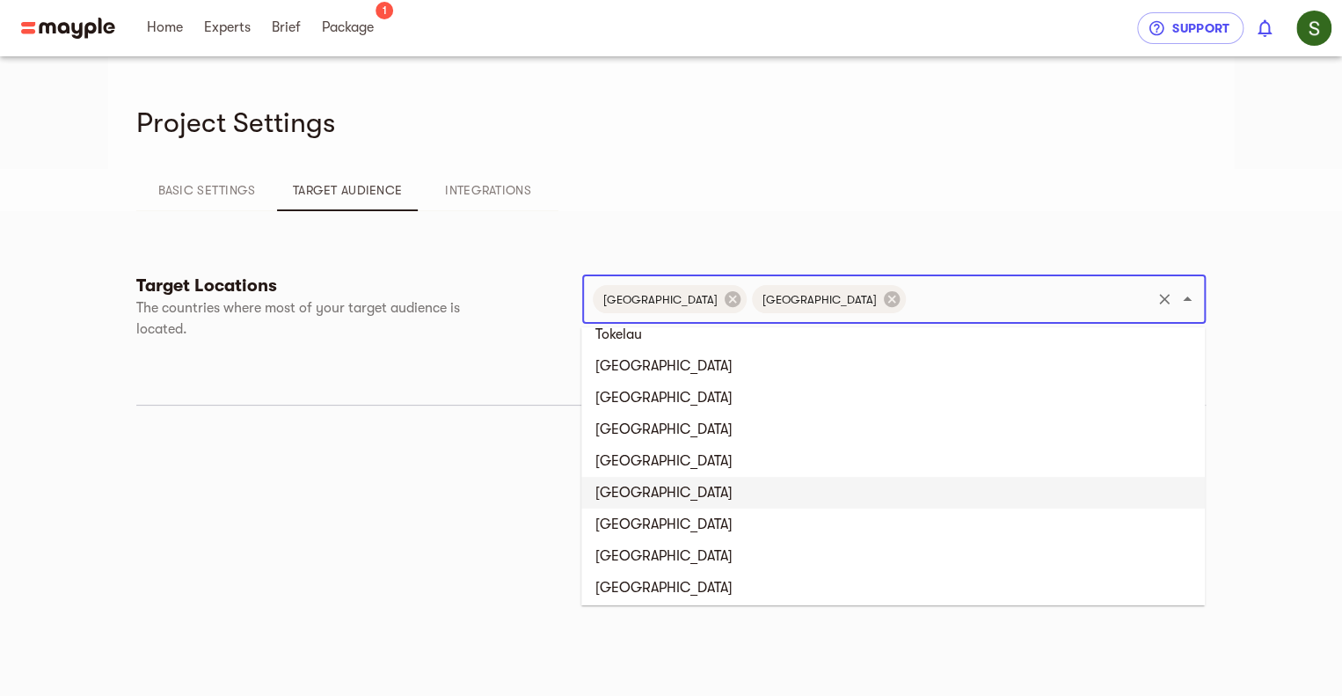
scroll to position [7213, 0]
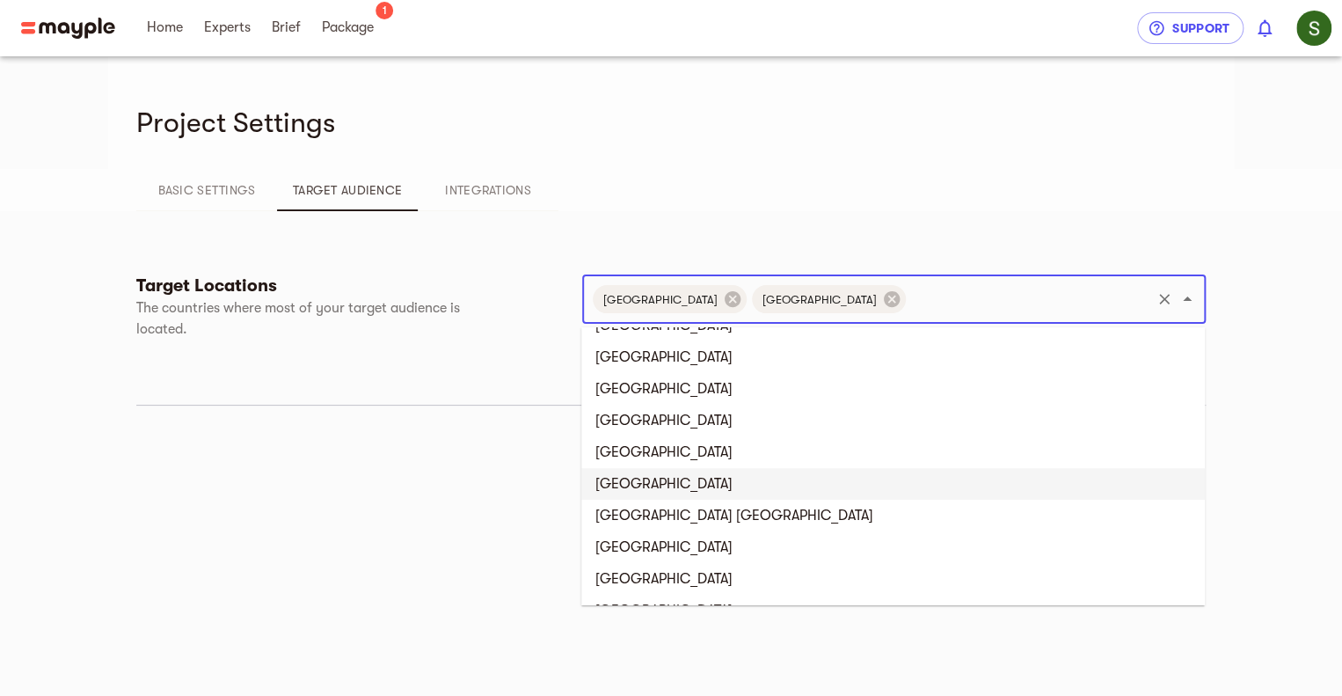
click at [694, 485] on li "[GEOGRAPHIC_DATA]" at bounding box center [893, 484] width 624 height 32
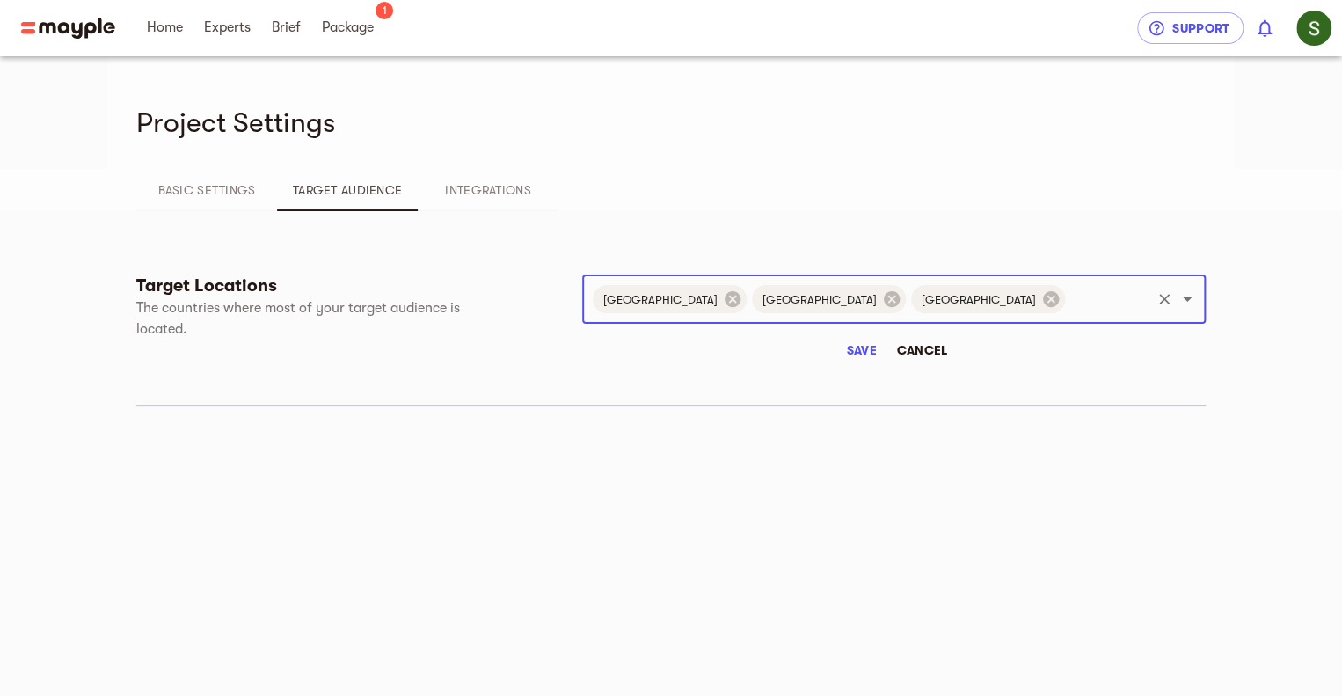
click at [856, 353] on span "Save" at bounding box center [861, 350] width 42 height 21
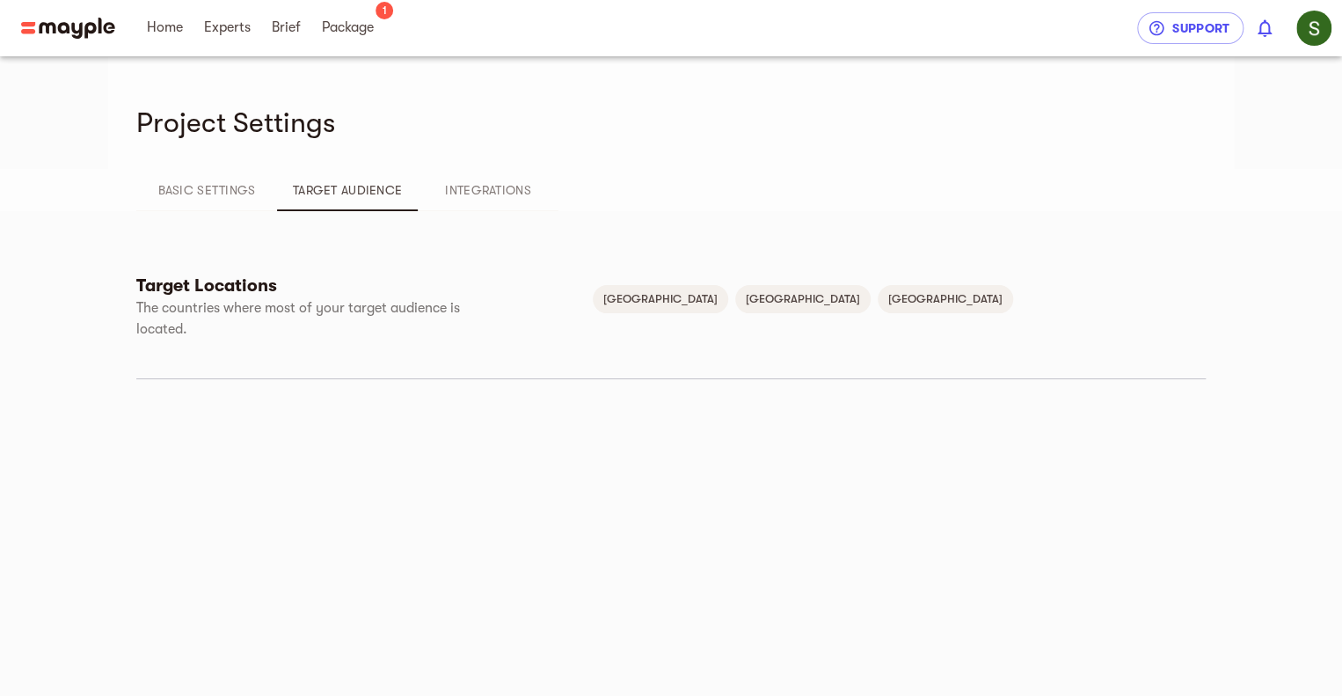
click at [470, 188] on span "Integrations" at bounding box center [488, 189] width 120 height 21
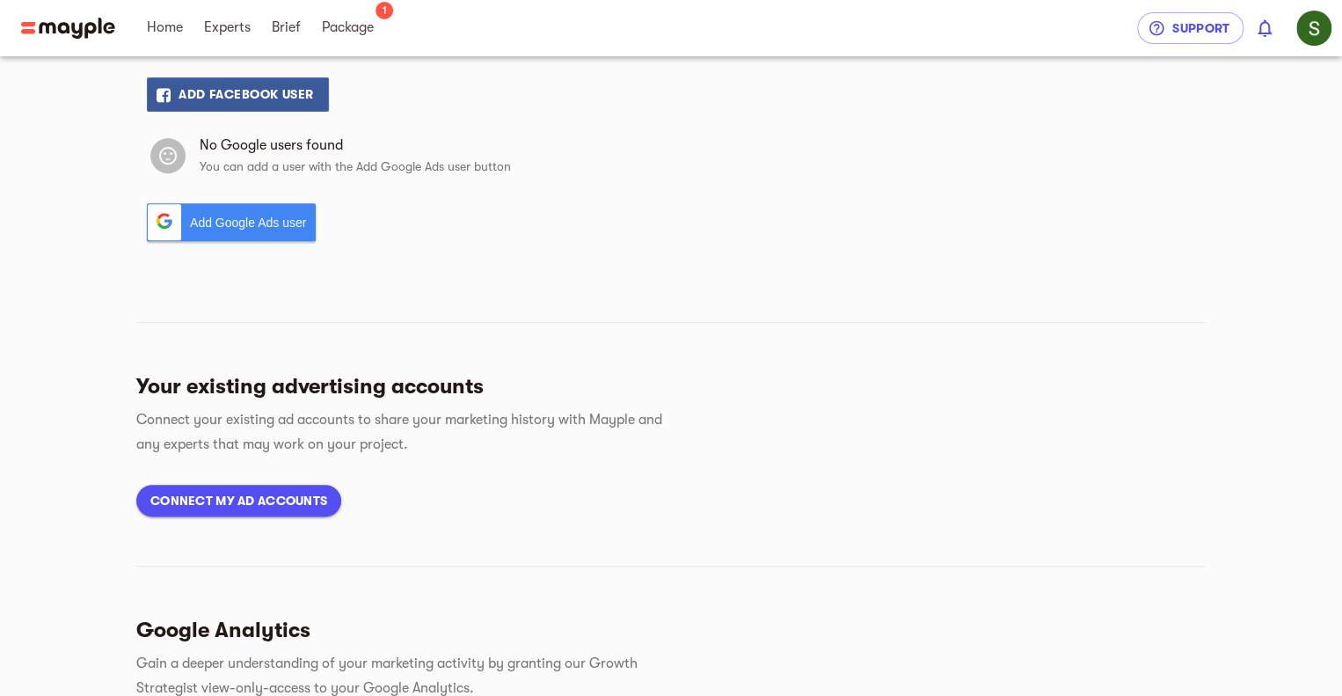
scroll to position [0, 0]
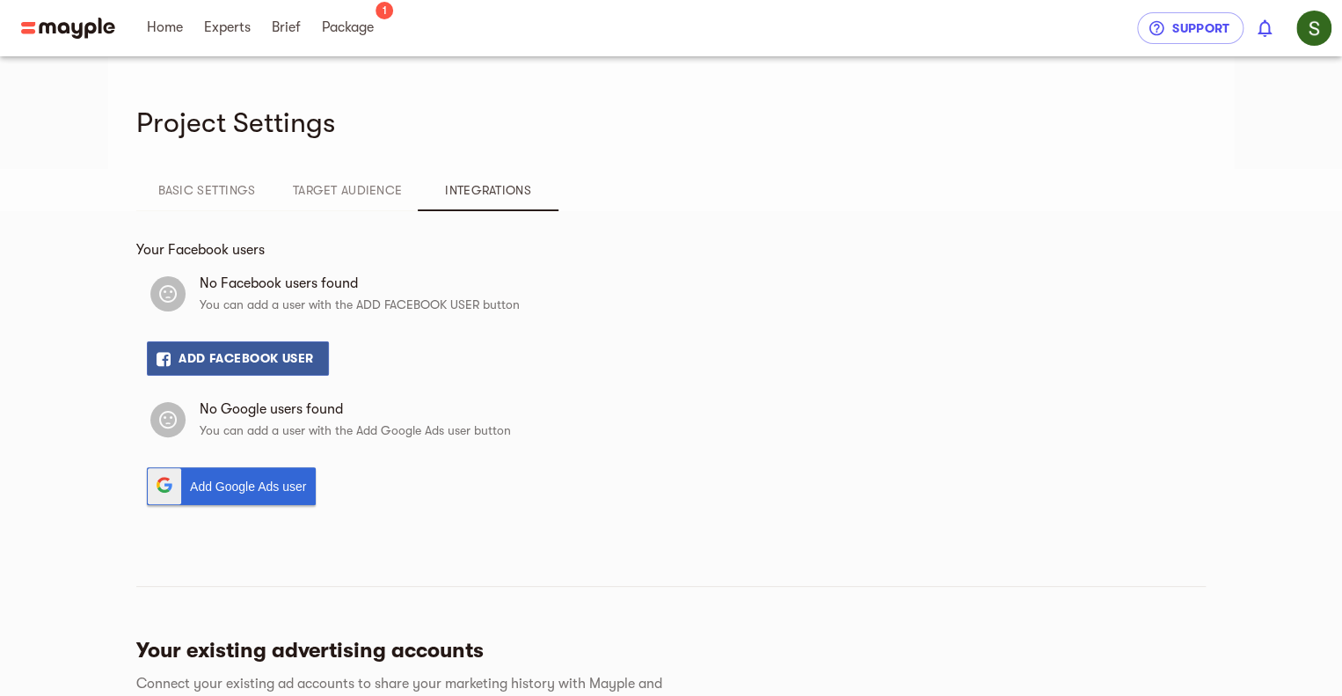
click at [242, 492] on span "Add Google Ads user" at bounding box center [252, 487] width 125 height 32
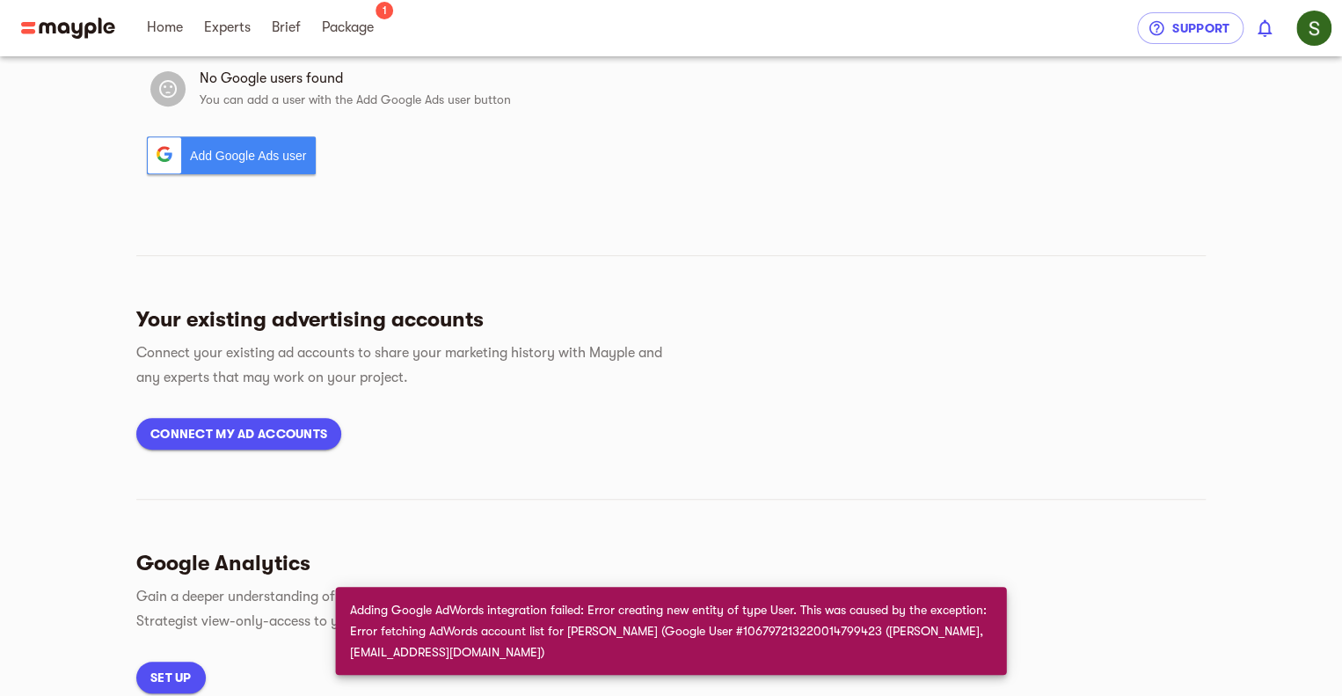
scroll to position [406, 0]
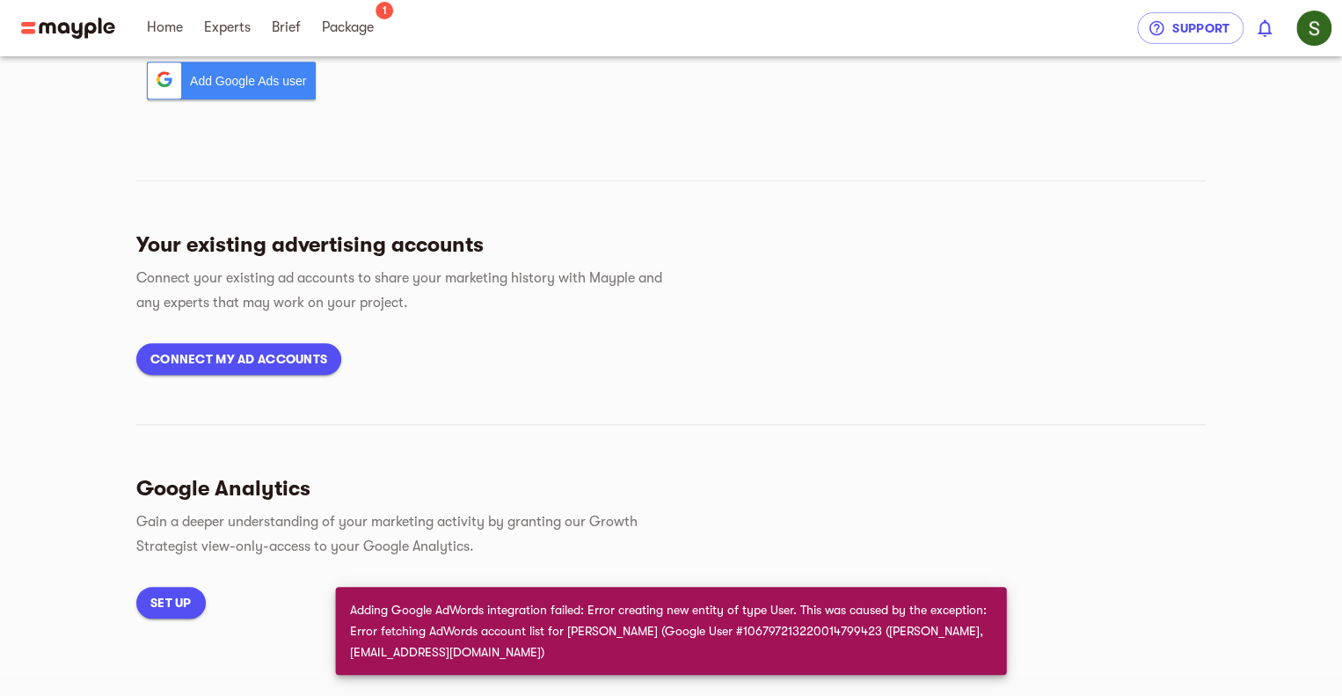
click at [279, 351] on span "Connect my ad accounts" at bounding box center [238, 358] width 177 height 21
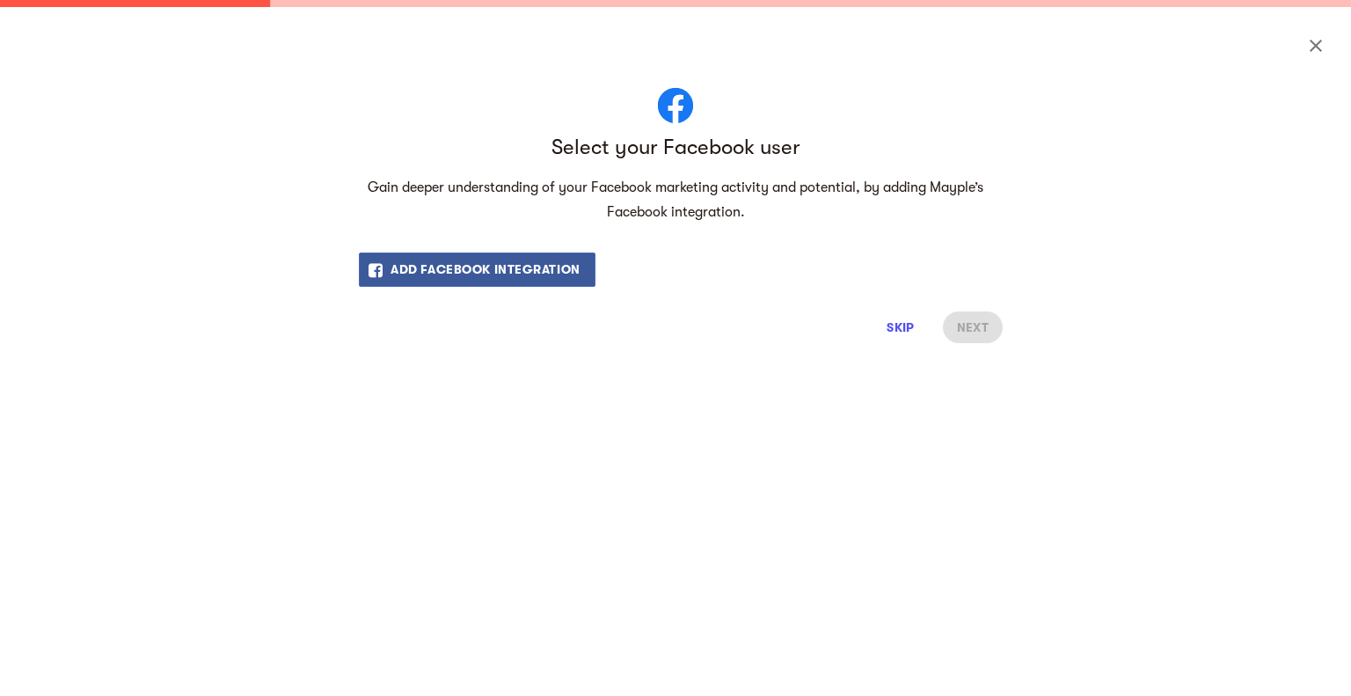
click at [901, 331] on span "Skip" at bounding box center [901, 327] width 42 height 21
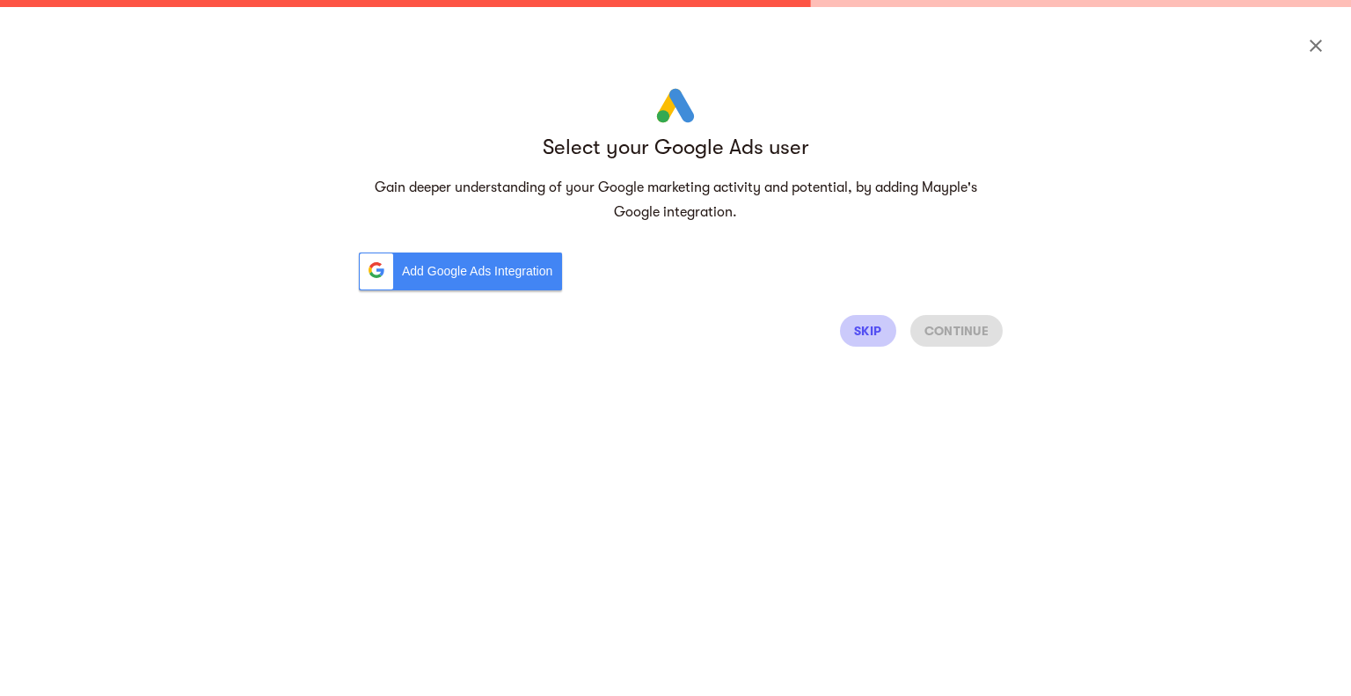
click at [887, 328] on span "Skip" at bounding box center [868, 330] width 42 height 21
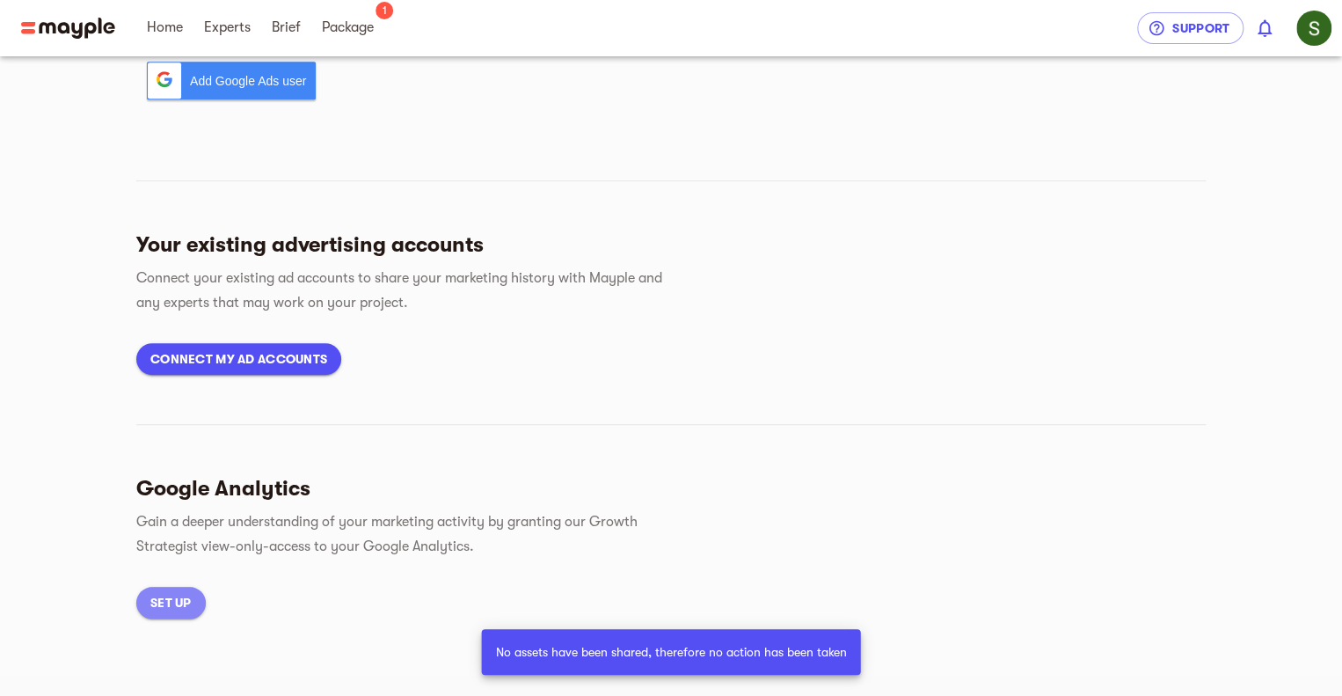
click at [170, 604] on span "Set up" at bounding box center [170, 602] width 41 height 21
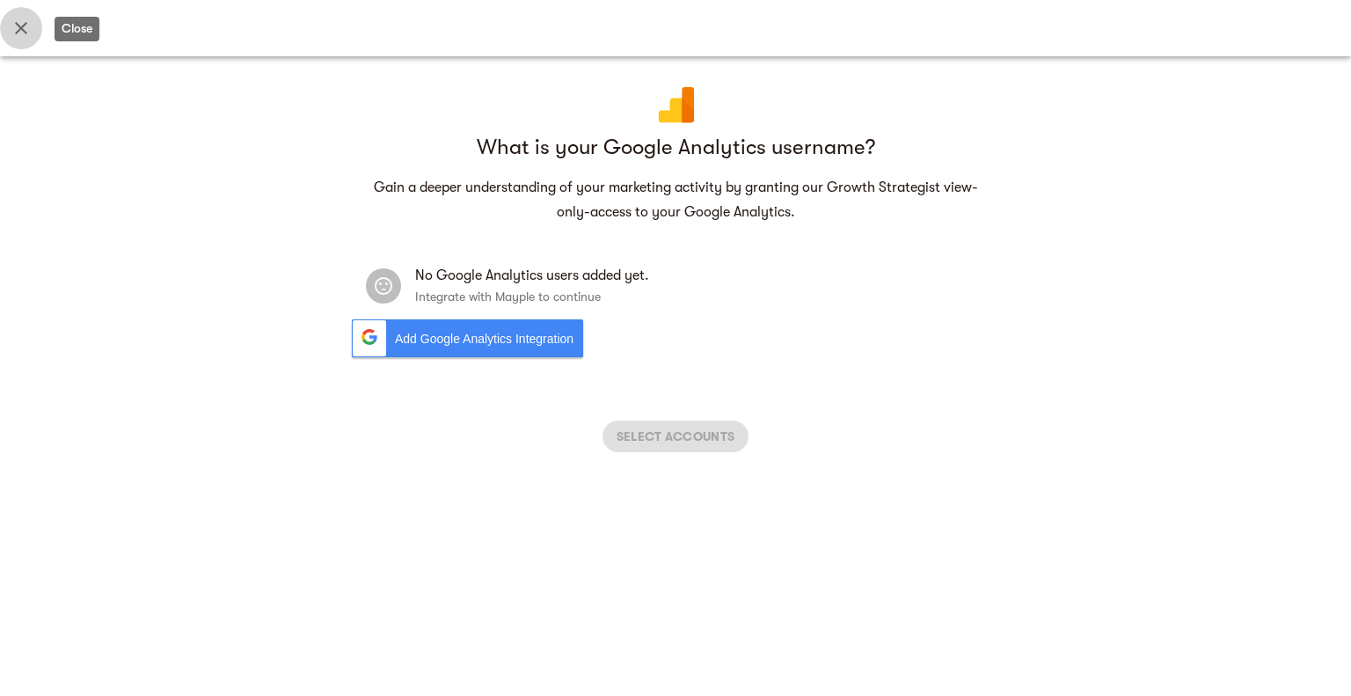
click at [18, 25] on icon "Close" at bounding box center [21, 28] width 12 height 12
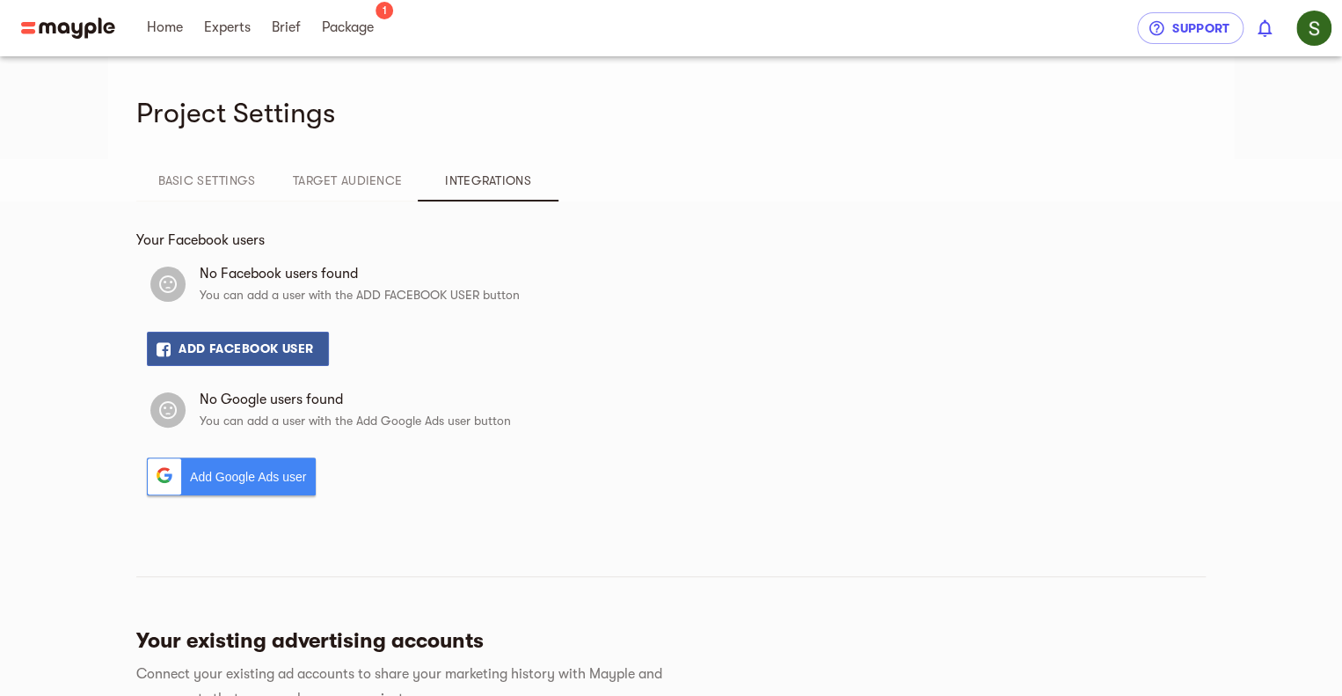
scroll to position [0, 0]
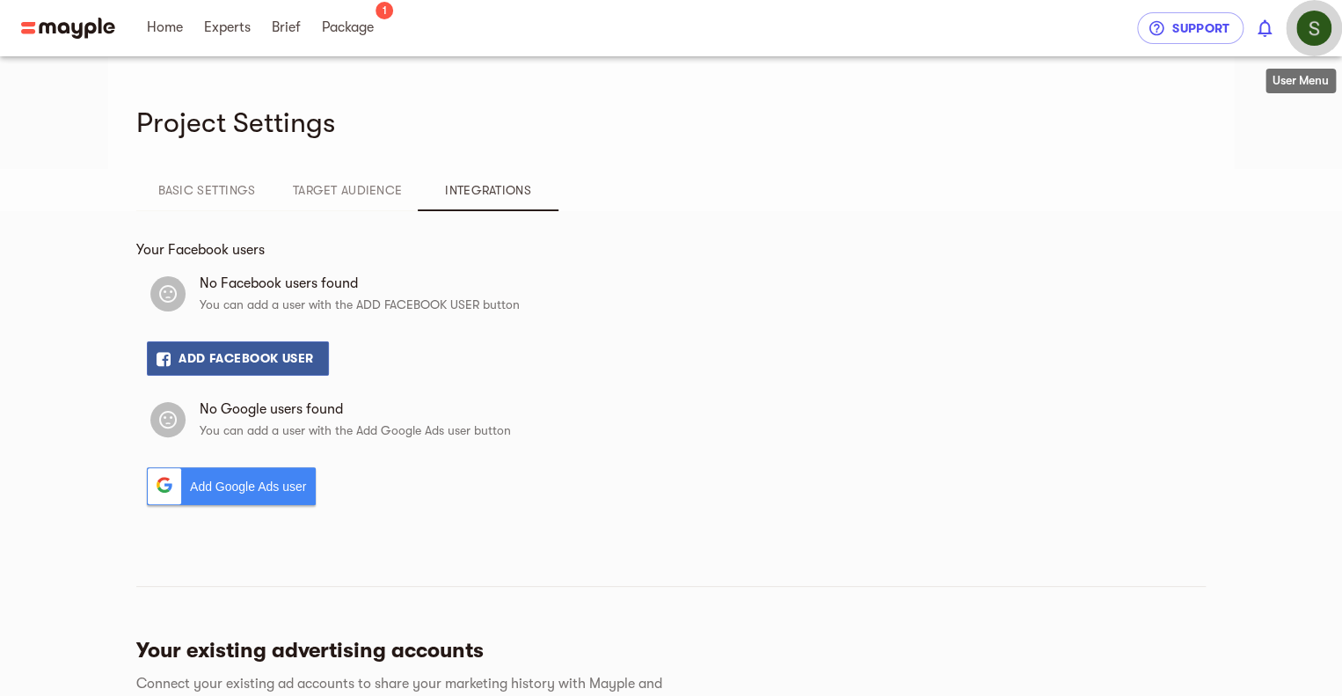
click at [1303, 33] on img "button" at bounding box center [1314, 28] width 35 height 35
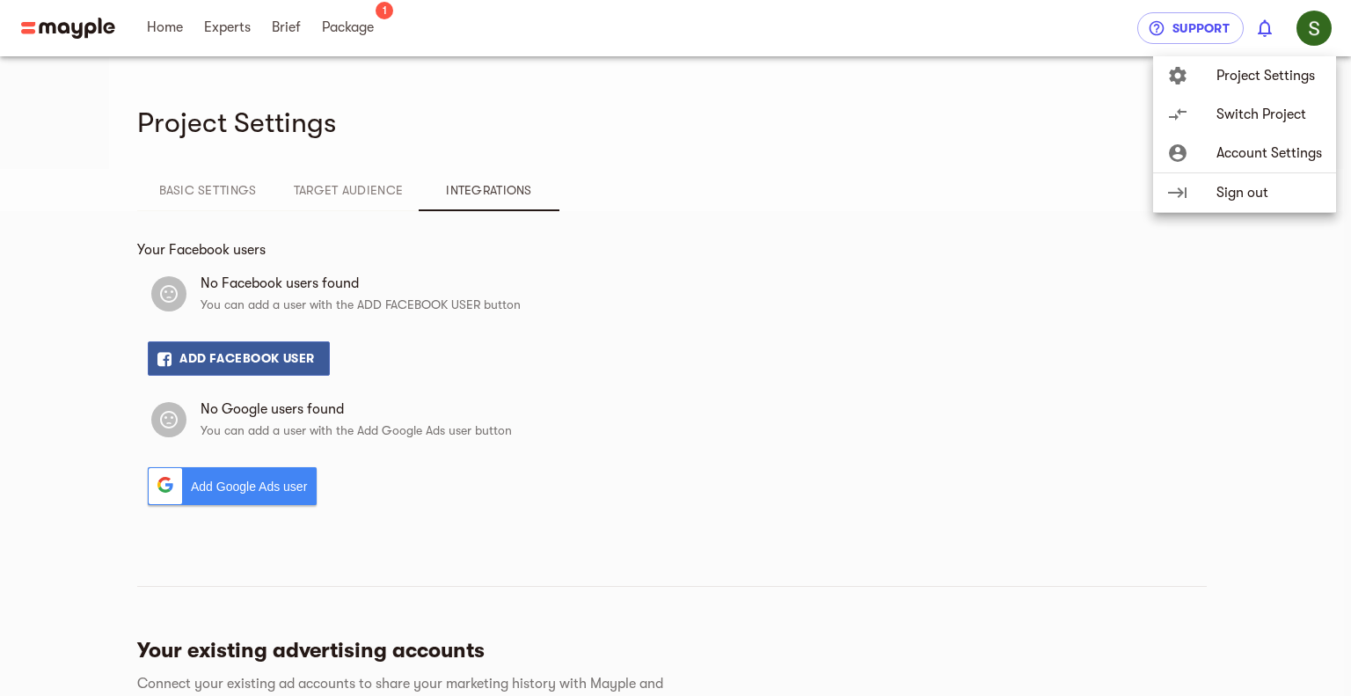
click at [1236, 153] on span "Account Settings" at bounding box center [1269, 152] width 106 height 21
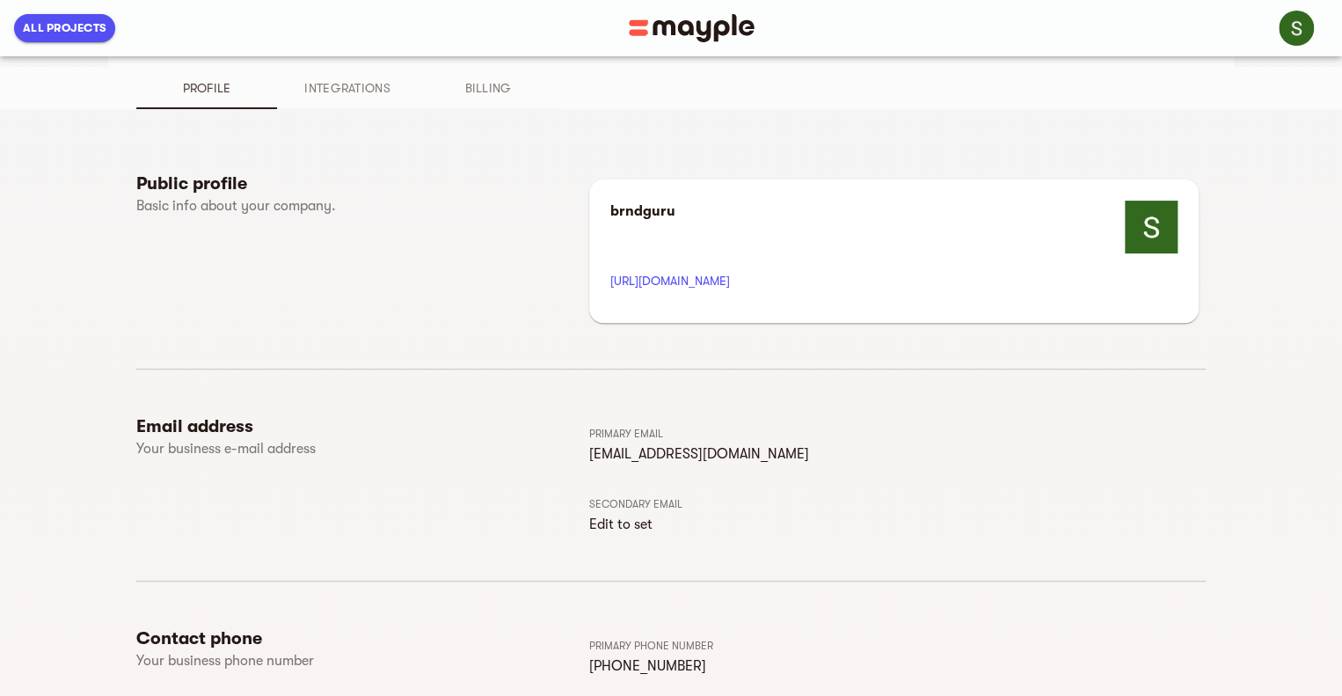
scroll to position [210, 0]
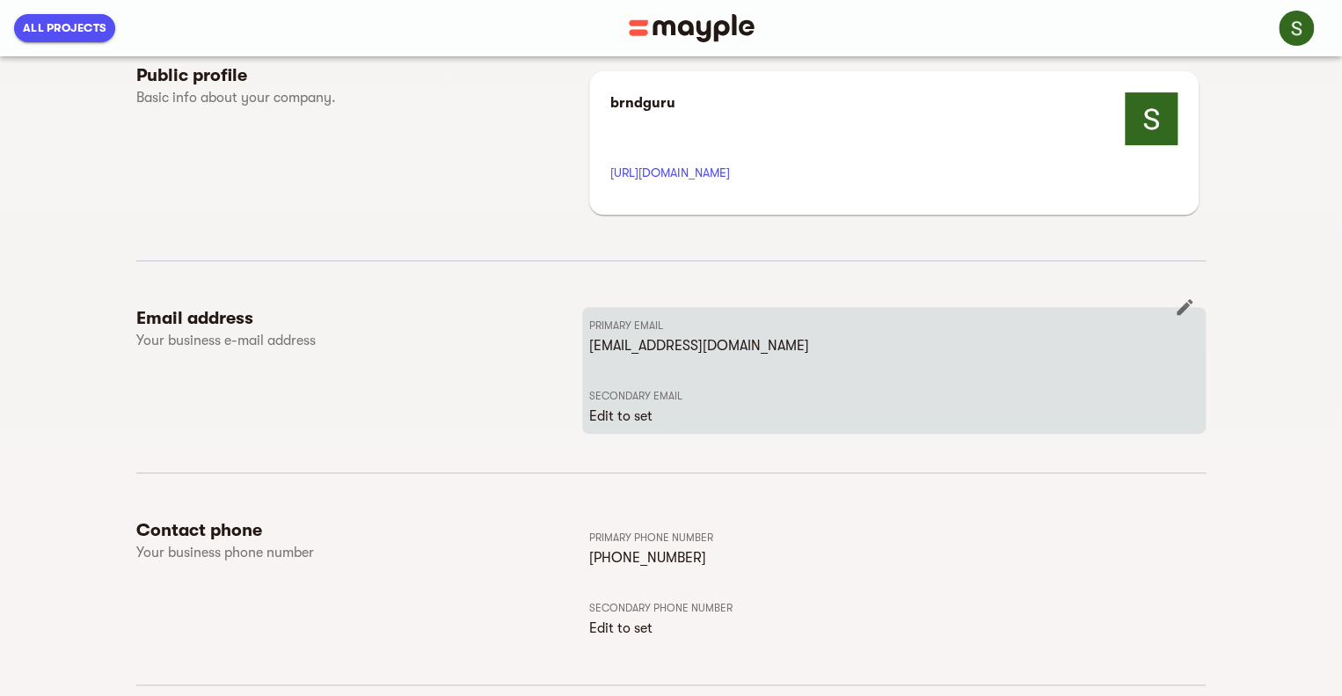
click at [1187, 310] on icon "button" at bounding box center [1184, 306] width 21 height 21
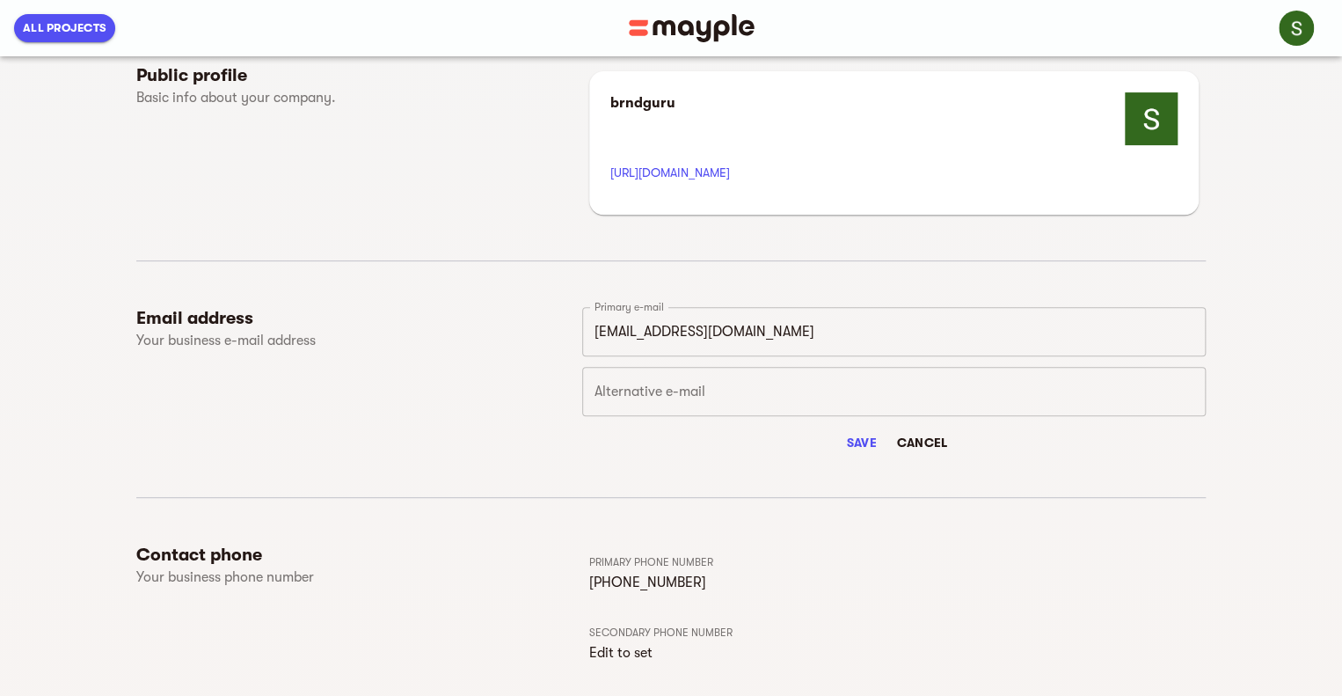
click at [791, 396] on input "text" at bounding box center [894, 391] width 624 height 49
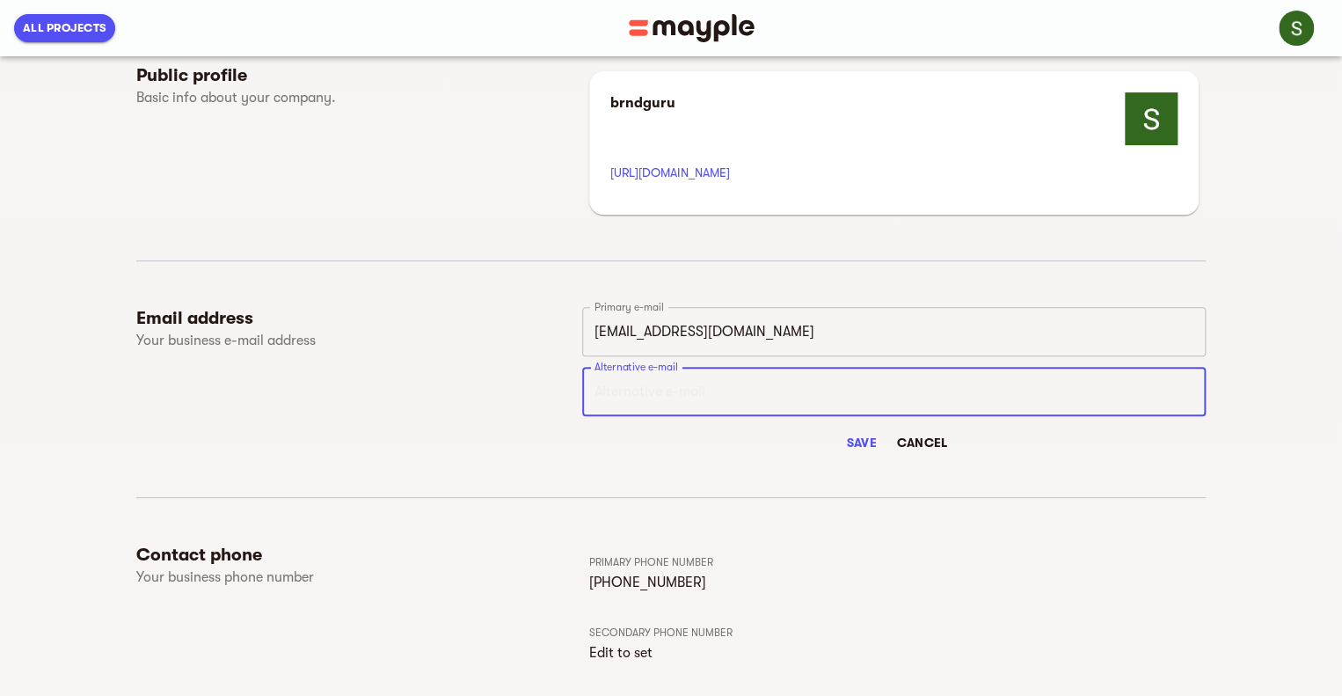
type input "r"
type input "[EMAIL_ADDRESS][DOMAIN_NAME]"
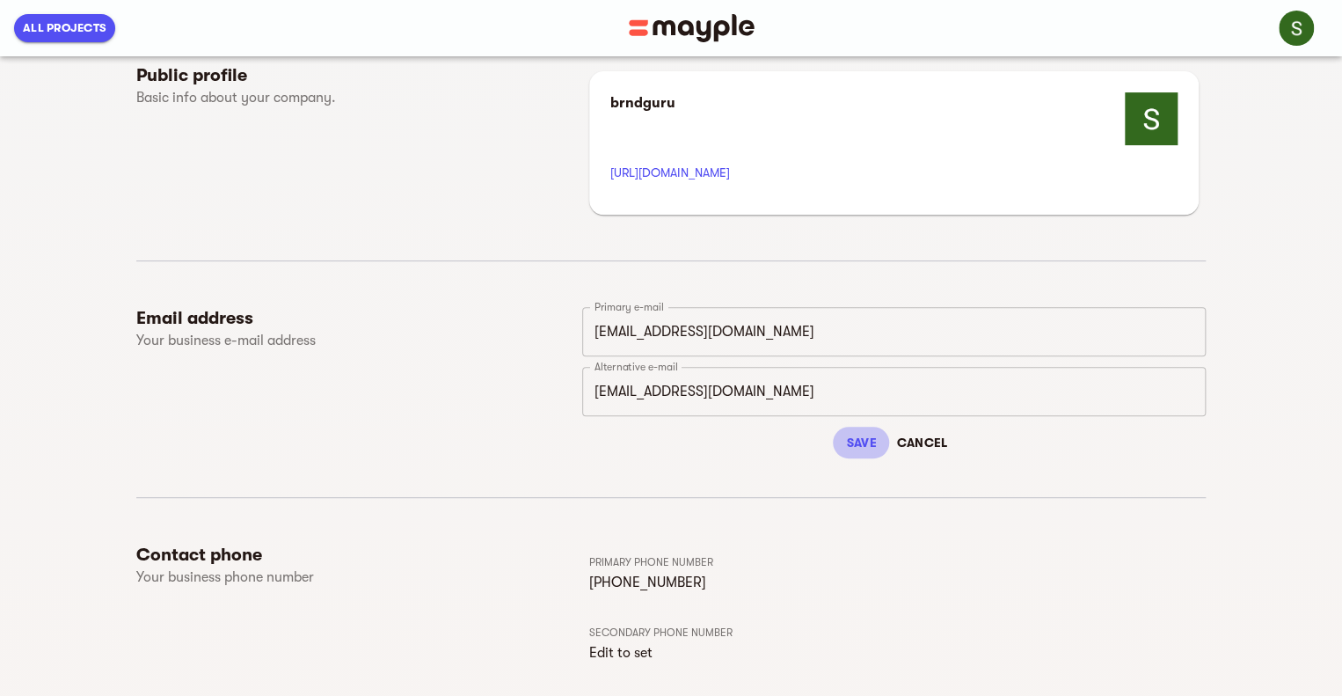
click at [853, 435] on span "Save" at bounding box center [861, 442] width 42 height 21
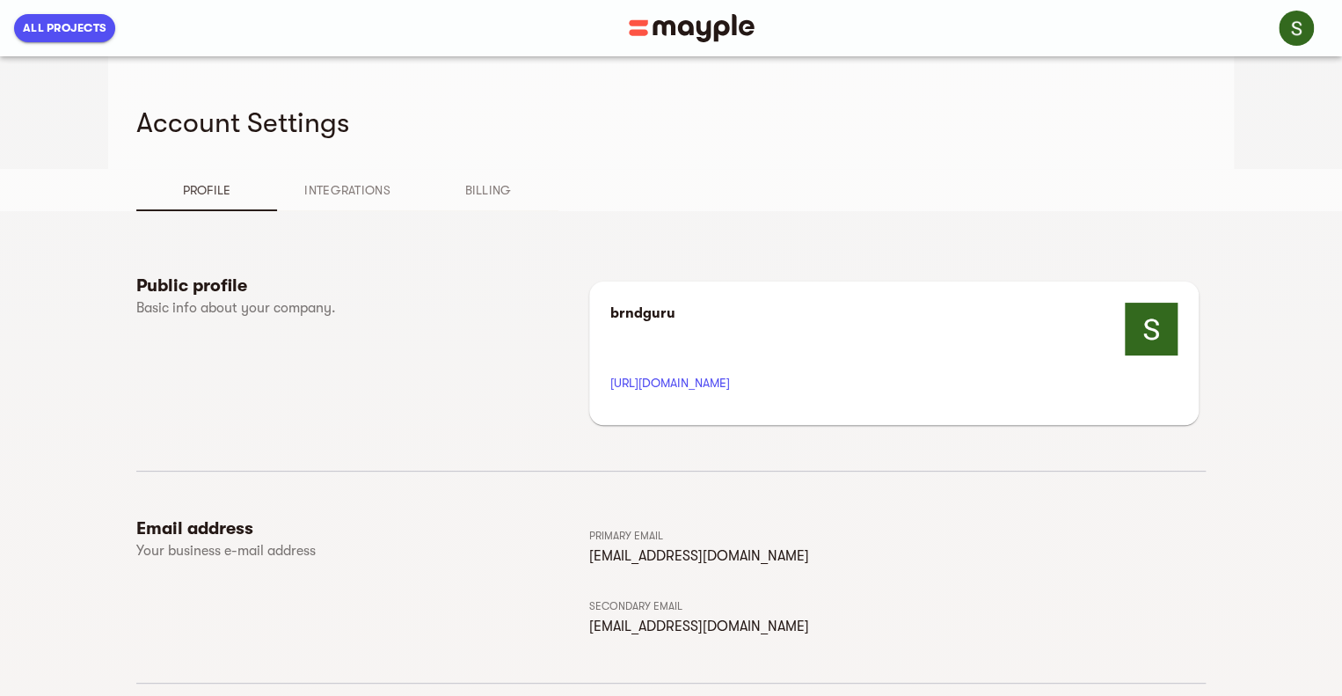
scroll to position [0, 0]
click at [357, 185] on span "Integrations" at bounding box center [348, 189] width 120 height 21
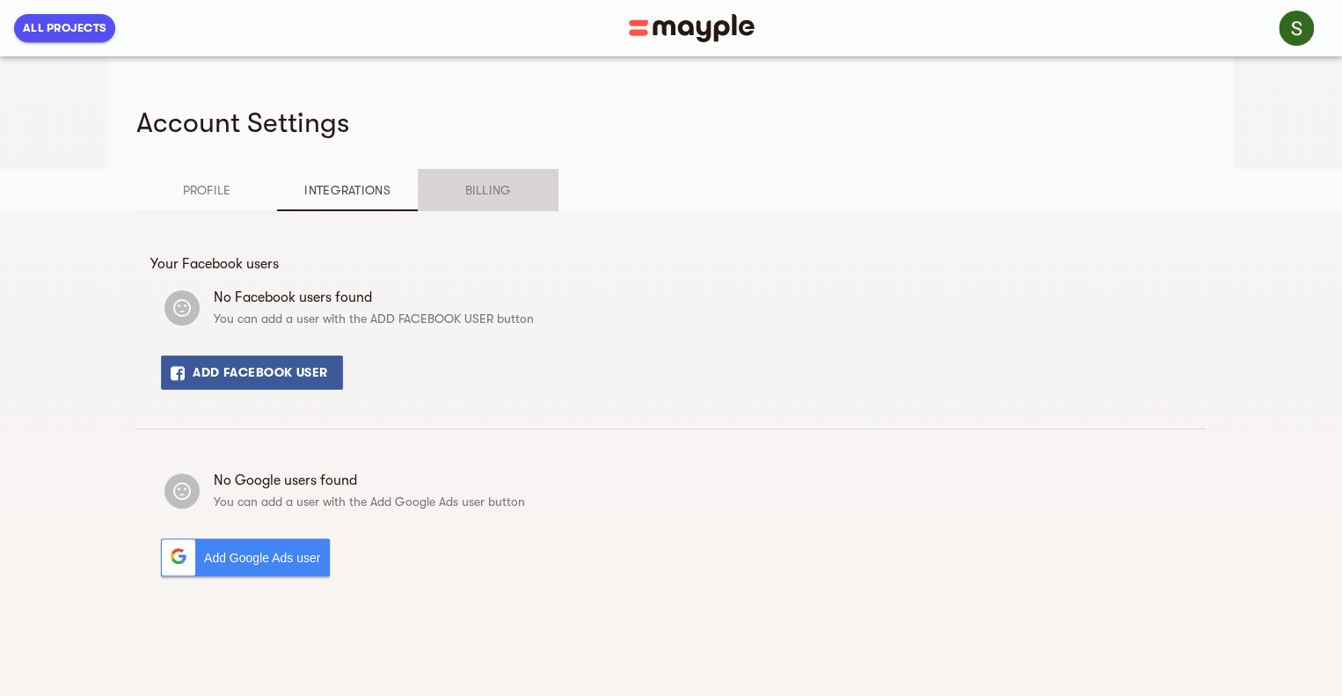
click at [488, 182] on span "Billing" at bounding box center [488, 189] width 120 height 21
